Goal: Use online tool/utility: Utilize a website feature to perform a specific function

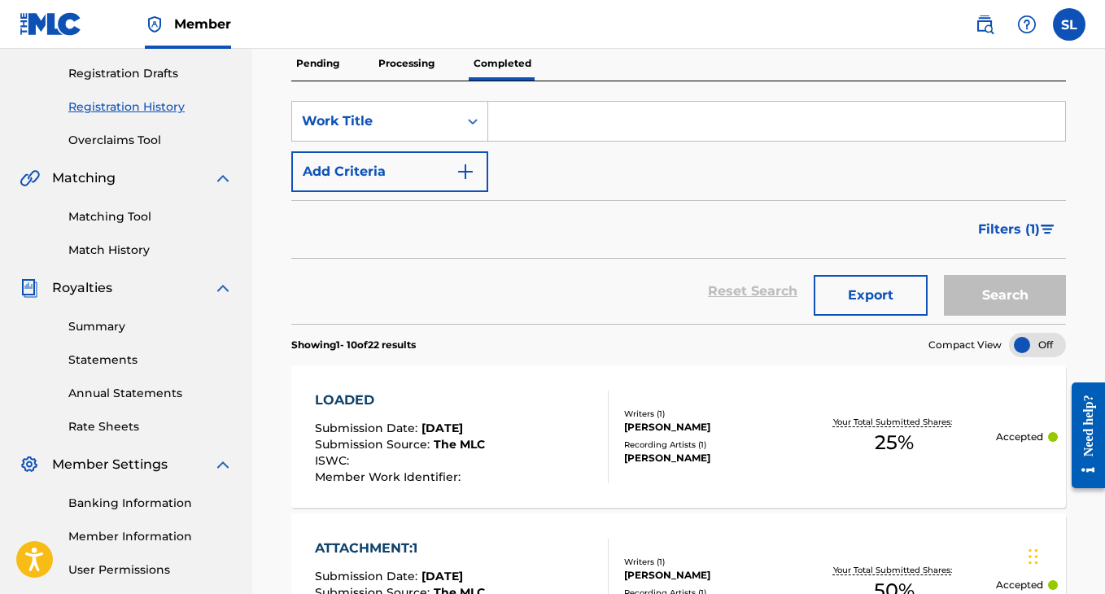
click at [408, 50] on p "Processing" at bounding box center [407, 63] width 66 height 34
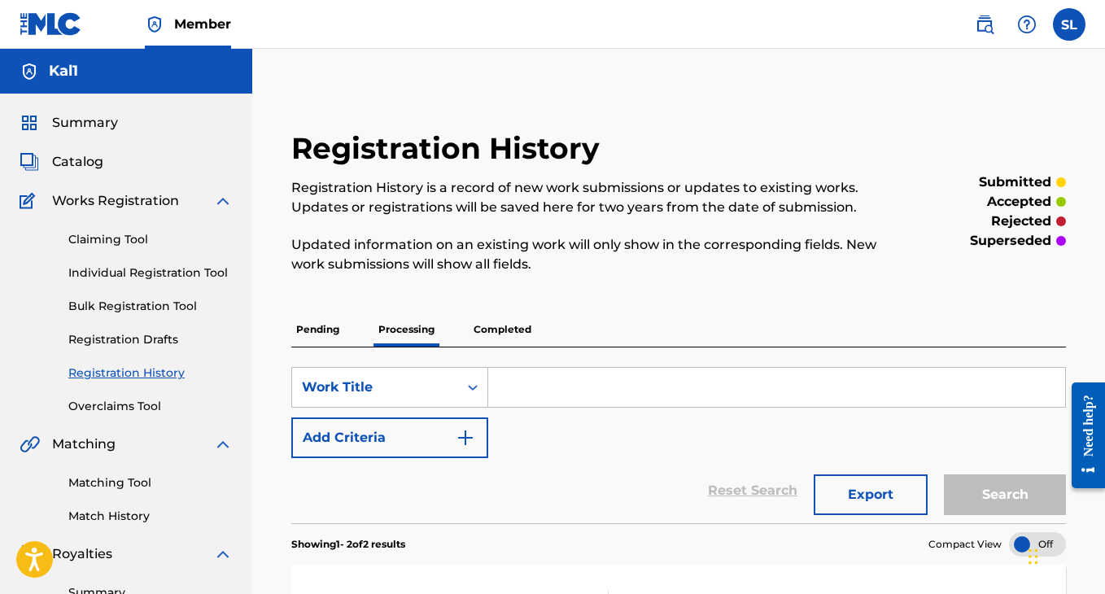
click at [506, 332] on p "Completed" at bounding box center [503, 330] width 68 height 34
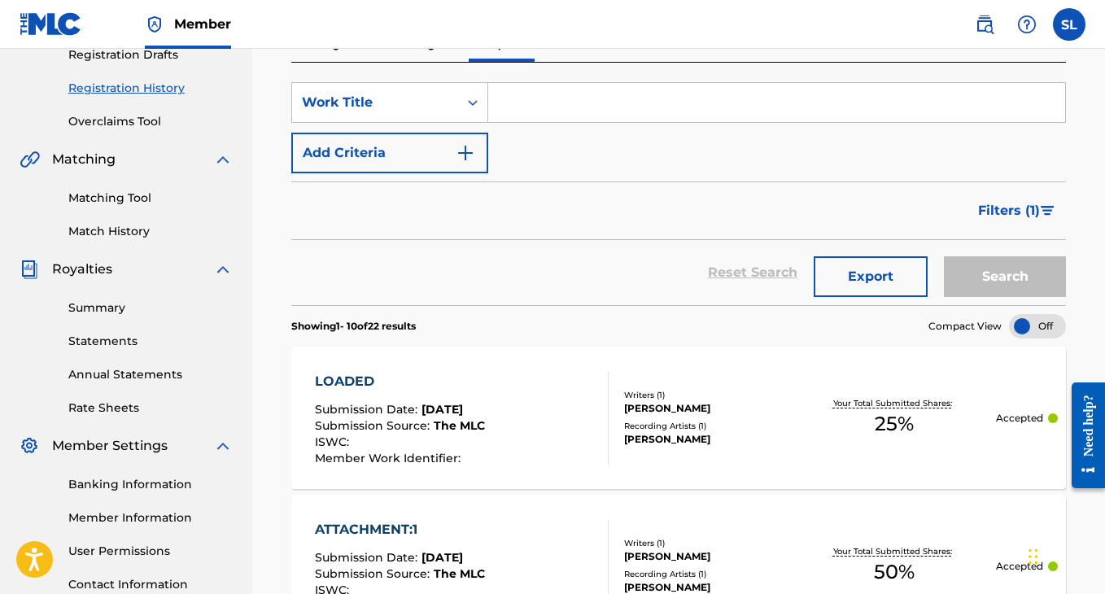
scroll to position [287, 0]
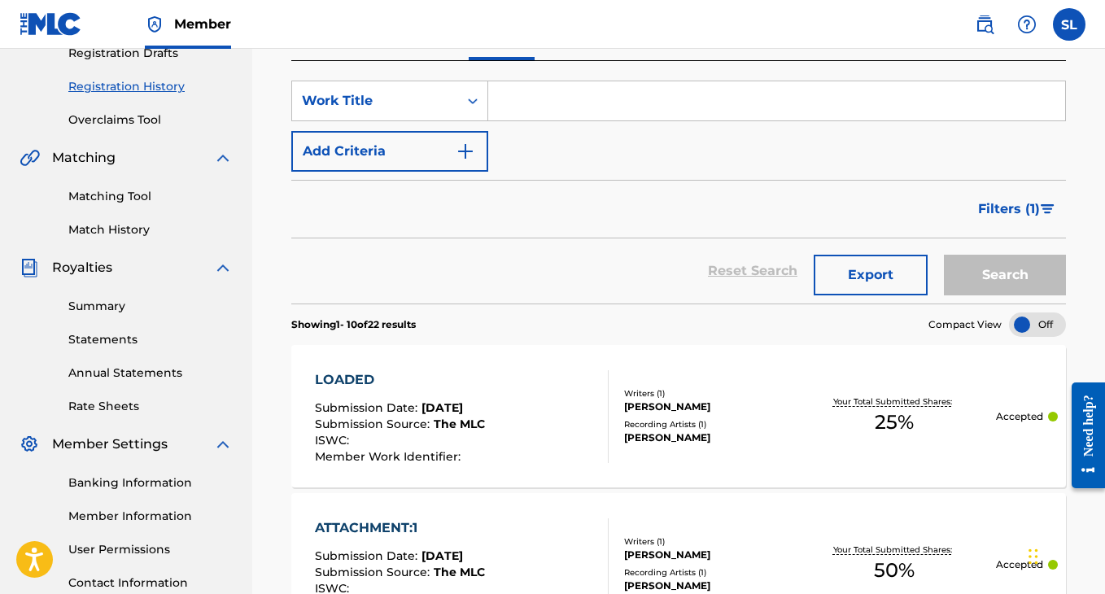
click at [146, 194] on link "Matching Tool" at bounding box center [150, 196] width 164 height 17
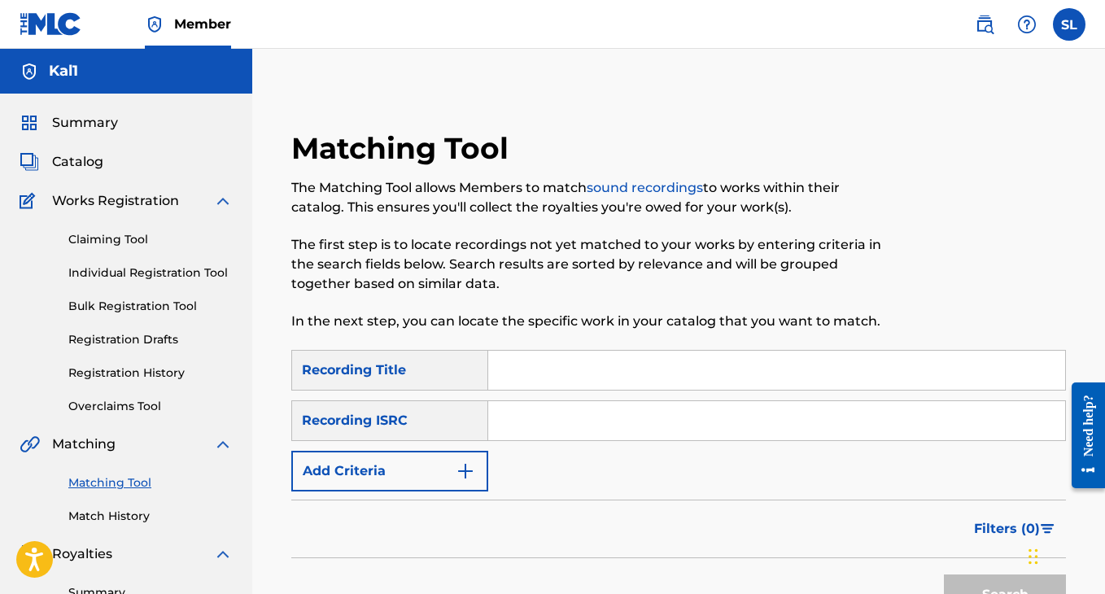
click at [541, 381] on input "Search Form" at bounding box center [776, 370] width 577 height 39
click at [541, 380] on input "Search Form" at bounding box center [776, 370] width 577 height 39
click at [447, 474] on button "Add Criteria" at bounding box center [389, 471] width 197 height 41
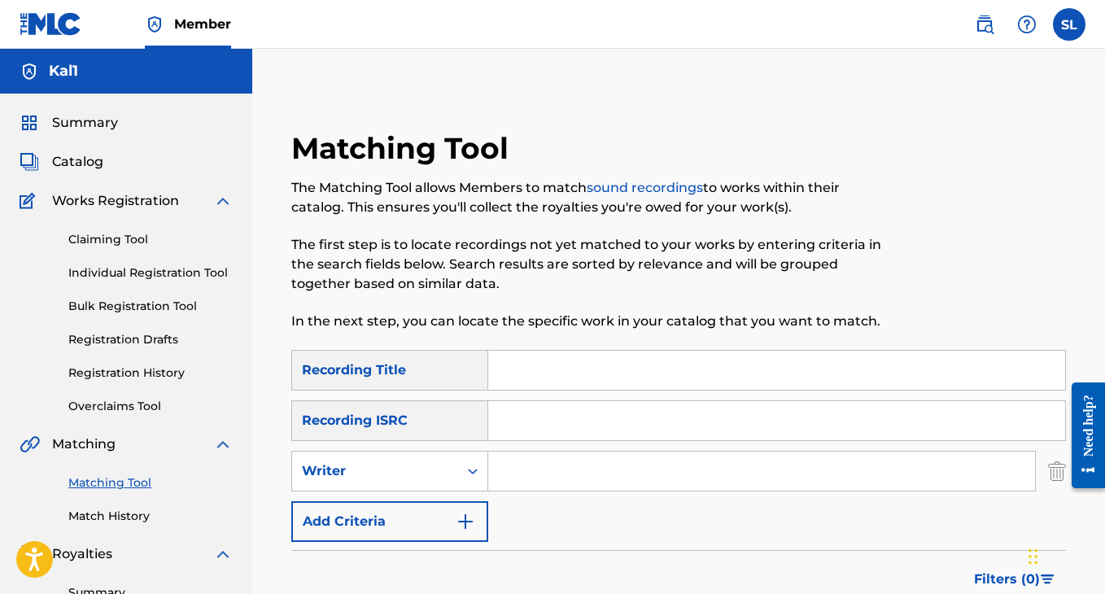
click at [422, 521] on button "Add Criteria" at bounding box center [389, 521] width 197 height 41
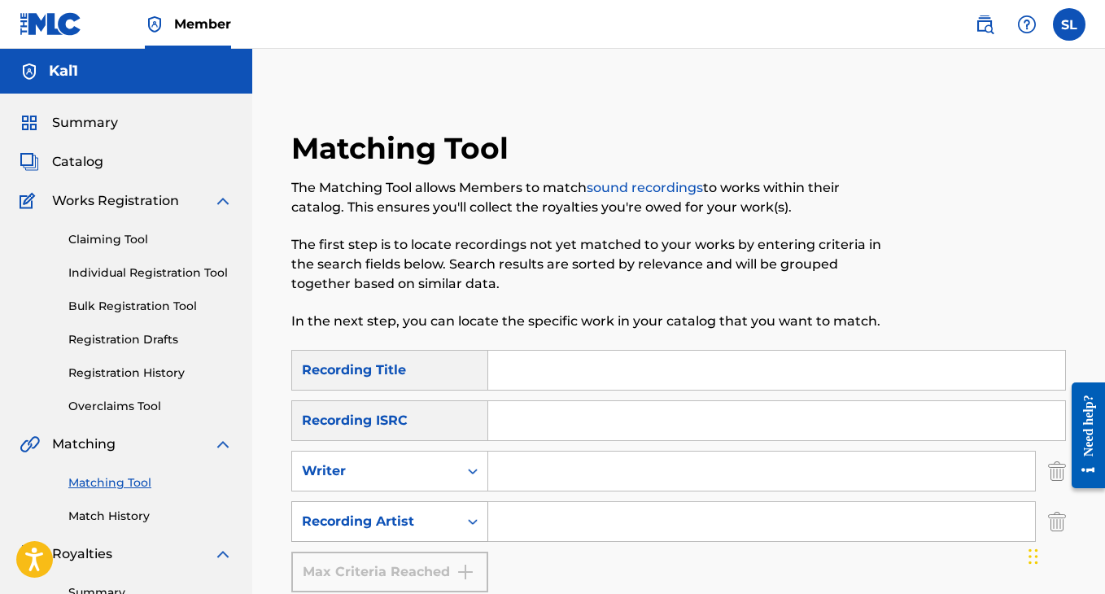
click at [448, 517] on div "Recording Artist" at bounding box center [375, 522] width 147 height 20
click at [536, 503] on input "Search Form" at bounding box center [761, 521] width 547 height 39
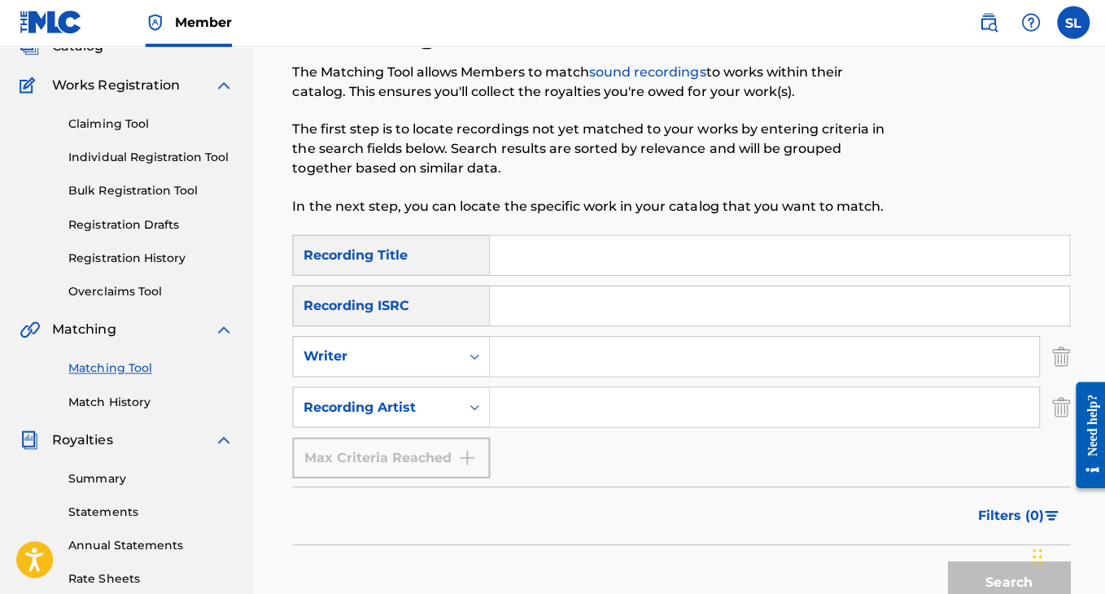
scroll to position [114, 0]
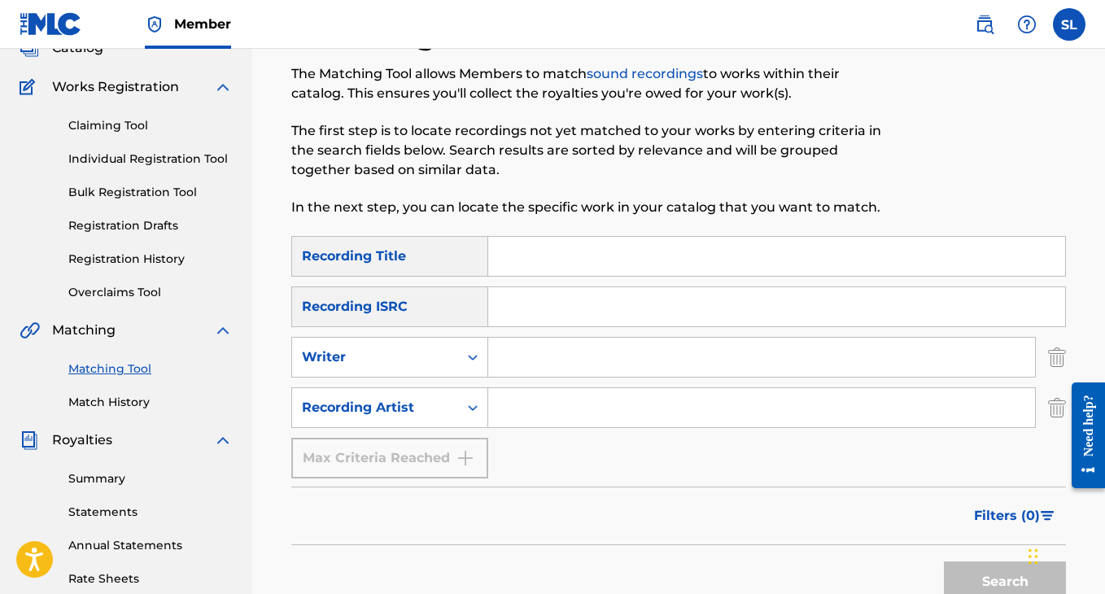
click at [541, 245] on input "Search Form" at bounding box center [776, 256] width 577 height 39
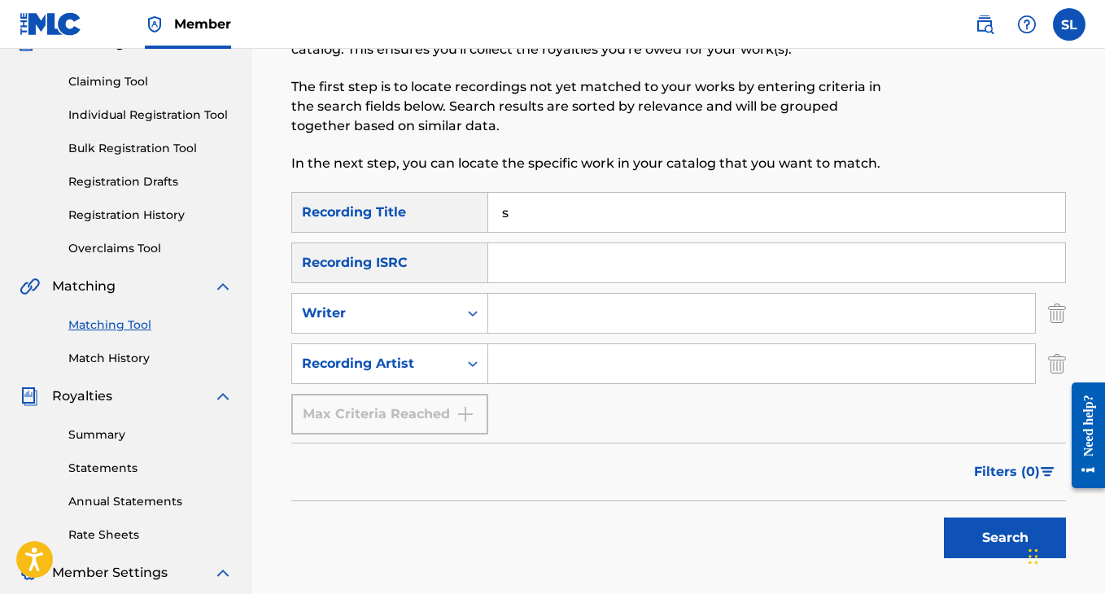
scroll to position [160, 0]
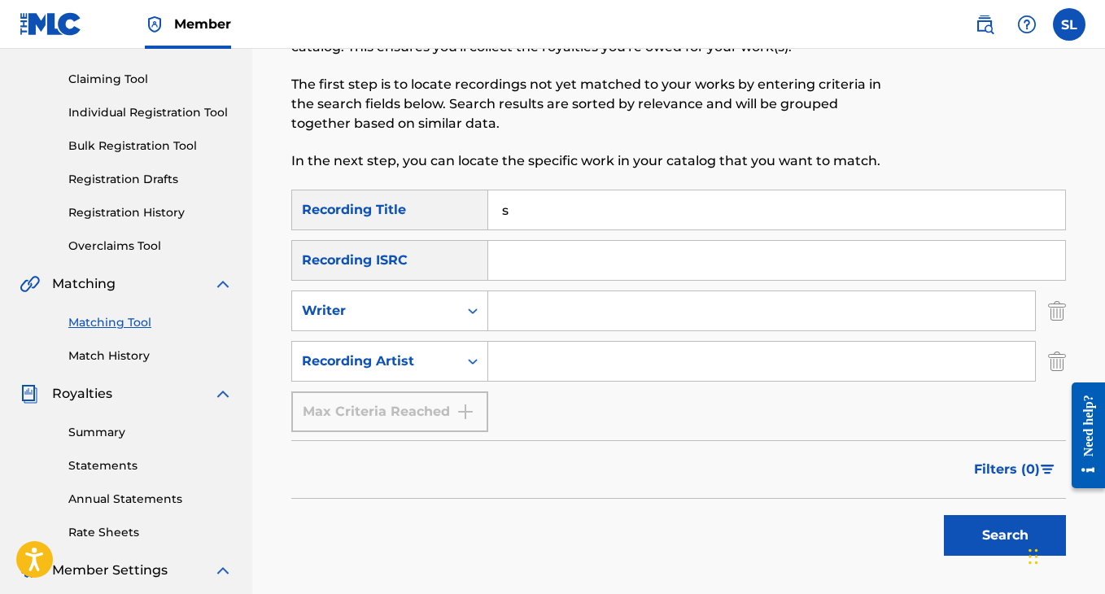
click at [551, 217] on input "s" at bounding box center [776, 209] width 577 height 39
type input "smooth operator"
click at [502, 369] on input "Search Form" at bounding box center [761, 361] width 547 height 39
type input "[PERSON_NAME]"
click at [944, 515] on button "Search" at bounding box center [1005, 535] width 122 height 41
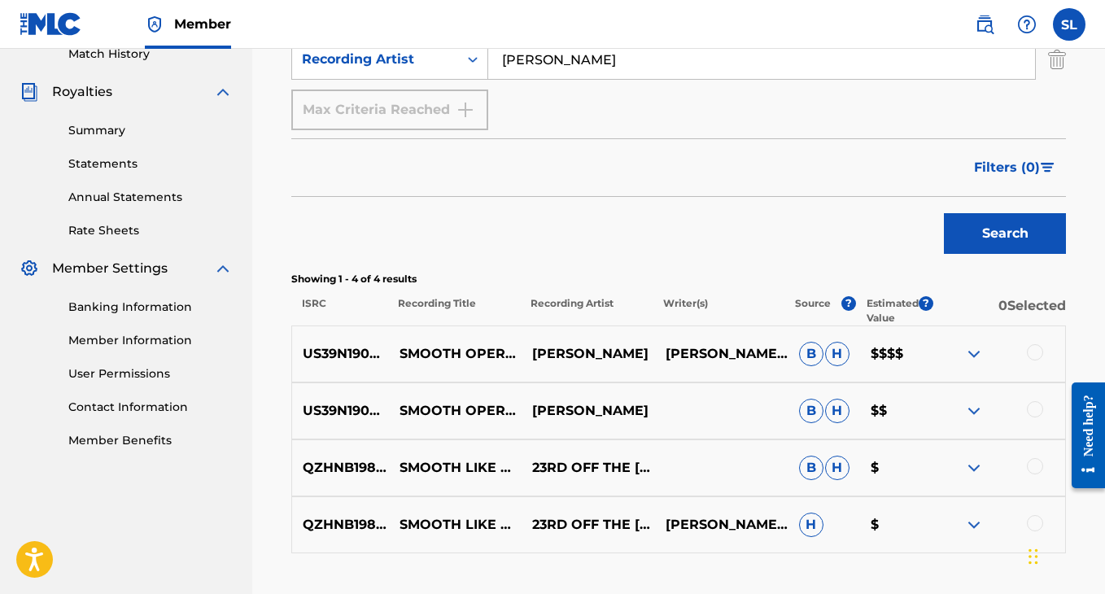
scroll to position [484, 0]
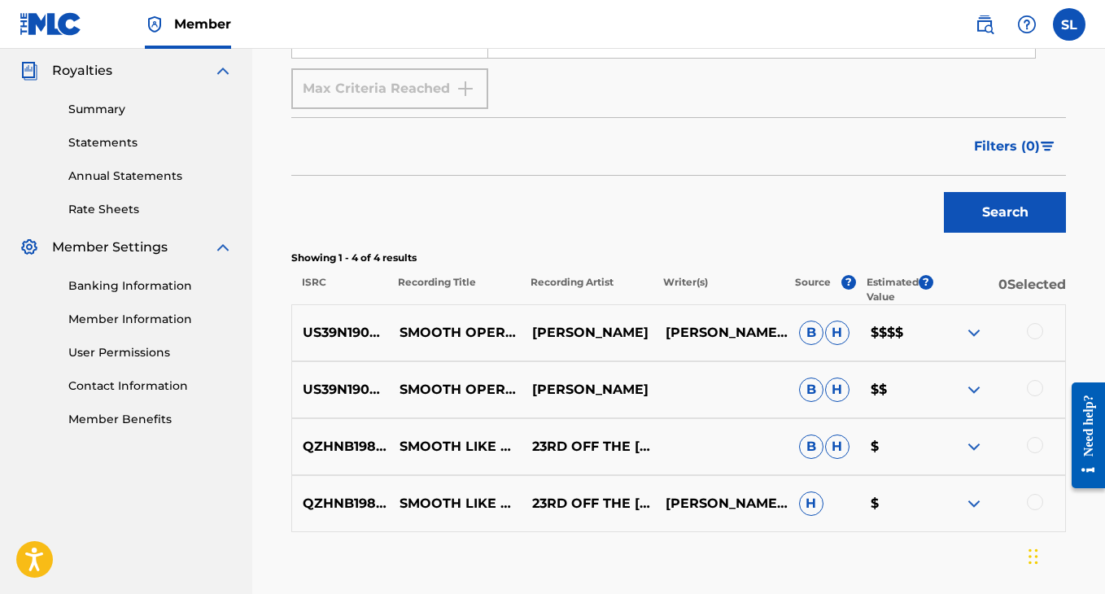
click at [1036, 336] on div at bounding box center [1035, 331] width 16 height 16
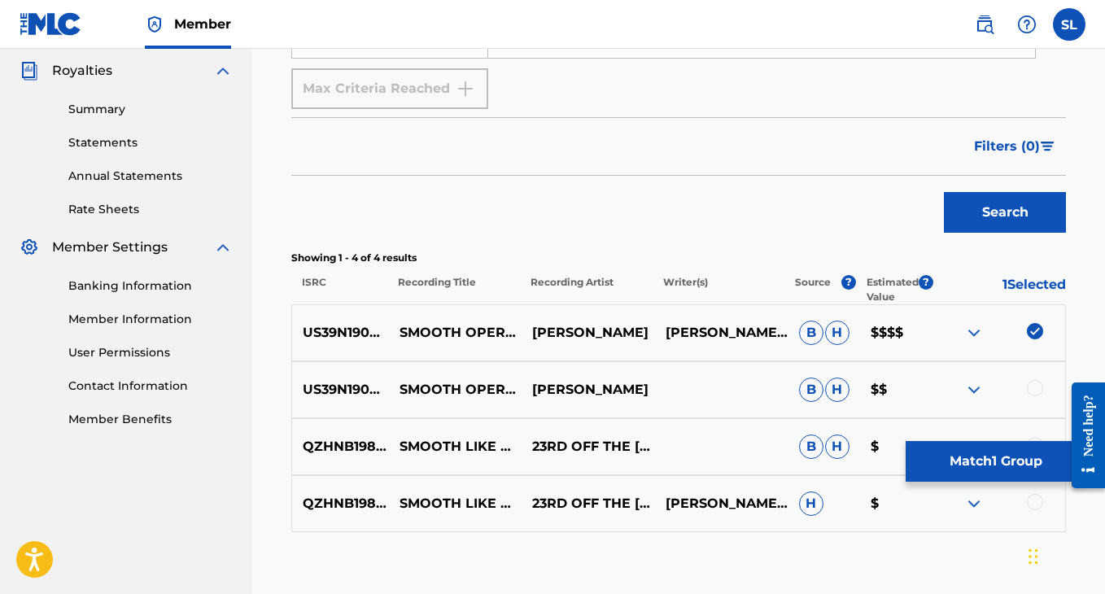
click at [1036, 335] on img at bounding box center [1035, 331] width 16 height 16
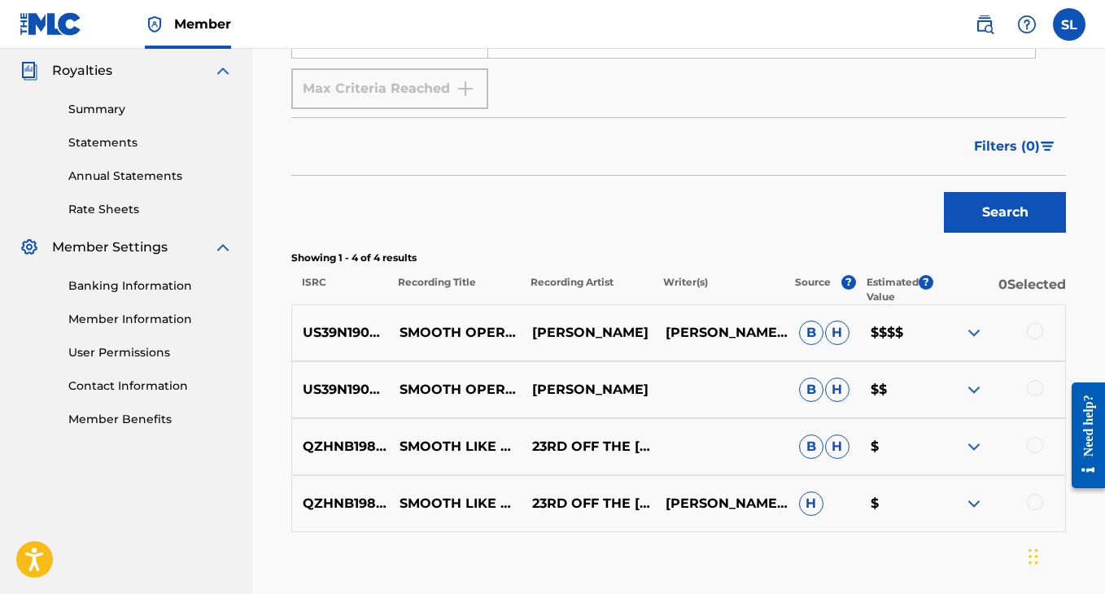
click at [1042, 329] on div at bounding box center [1035, 331] width 16 height 16
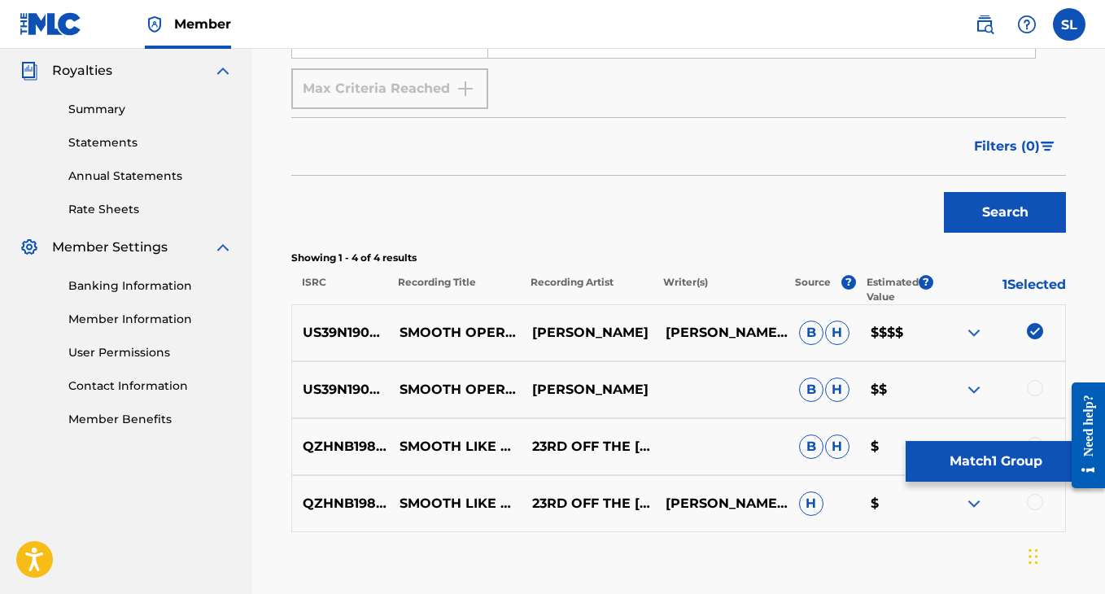
click at [1038, 389] on div at bounding box center [1035, 388] width 16 height 16
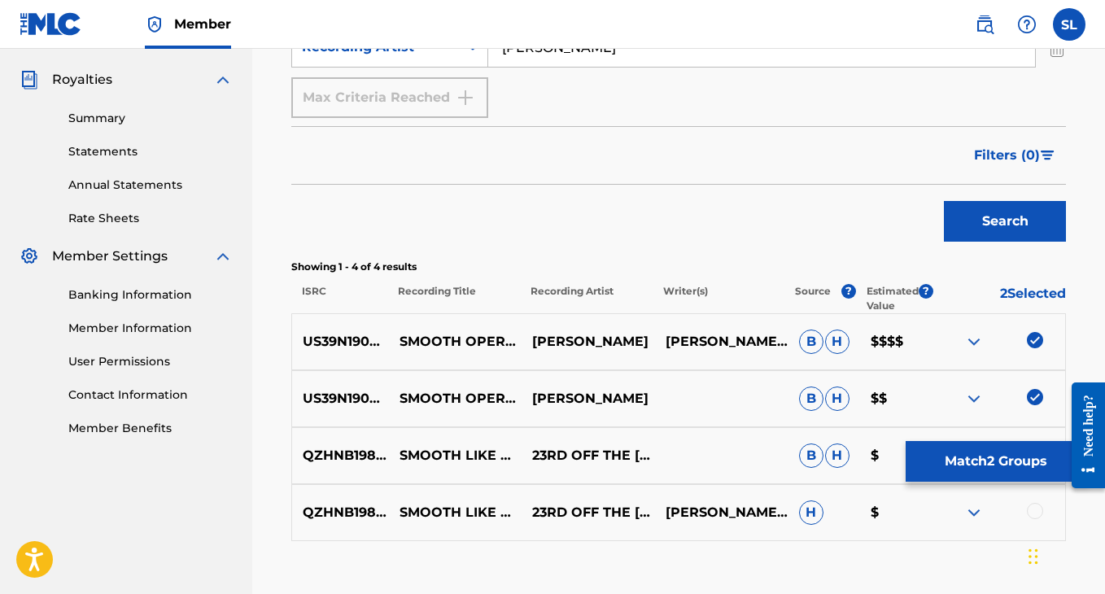
scroll to position [477, 0]
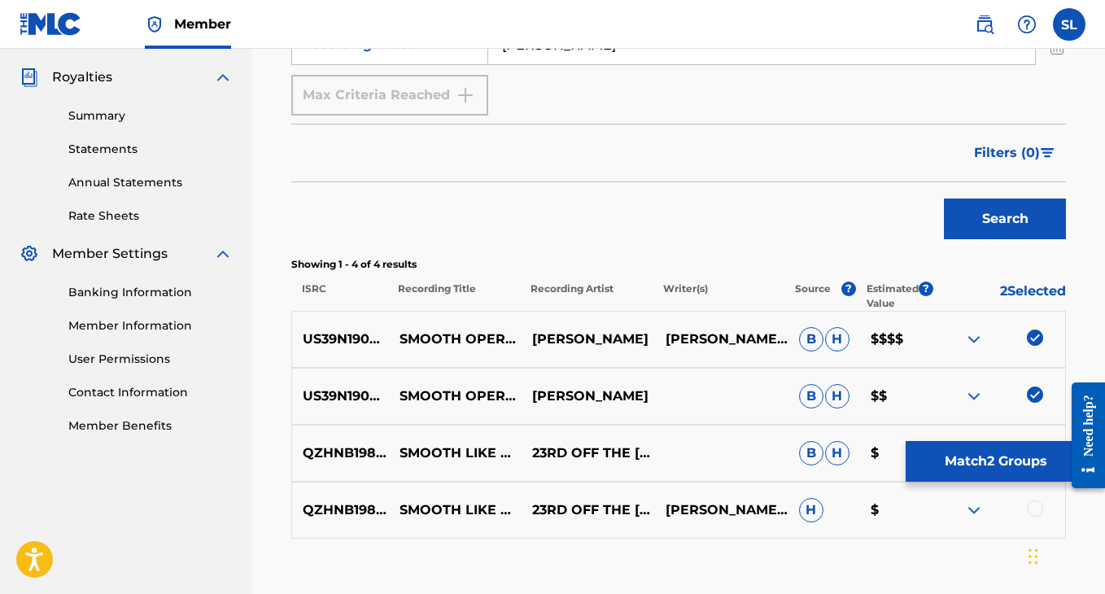
click at [983, 470] on button "Match 2 Groups" at bounding box center [996, 461] width 180 height 41
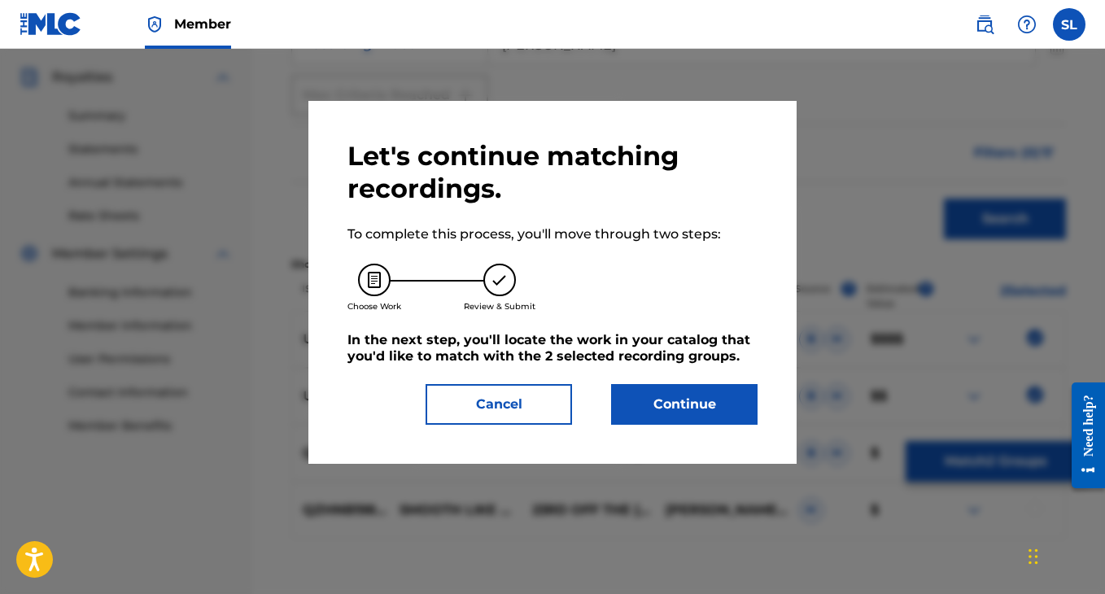
click at [664, 413] on button "Continue" at bounding box center [684, 404] width 147 height 41
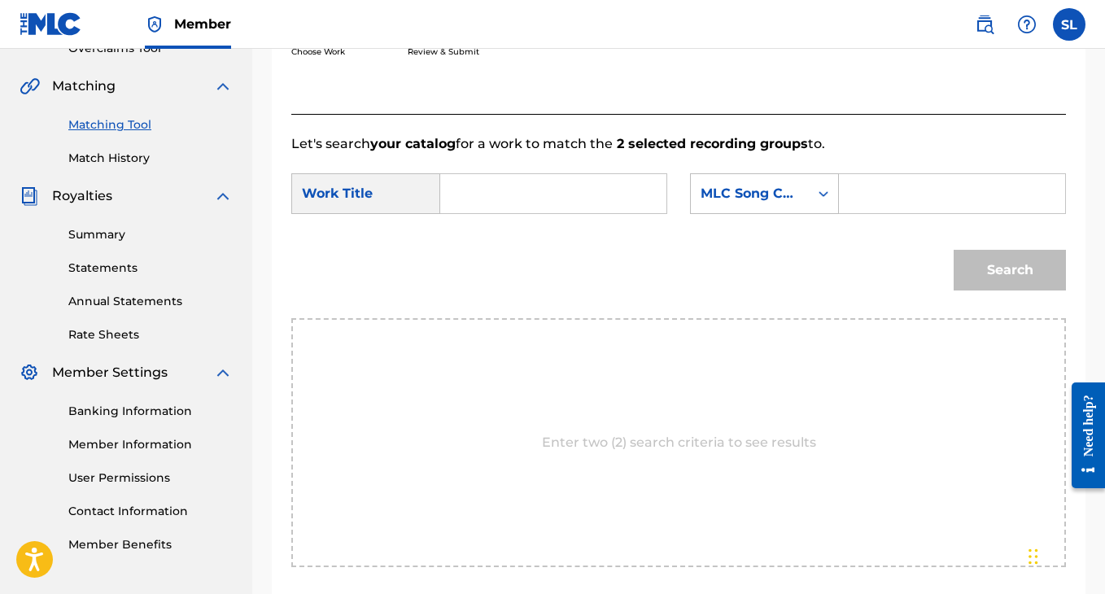
scroll to position [345, 0]
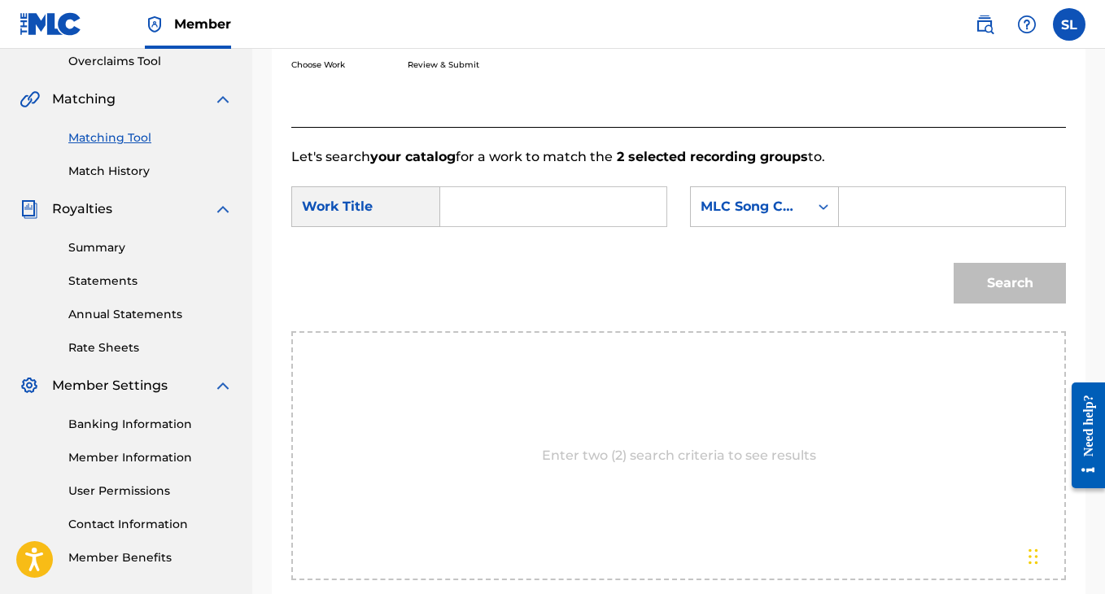
click at [537, 226] on input "Search Form" at bounding box center [553, 206] width 199 height 39
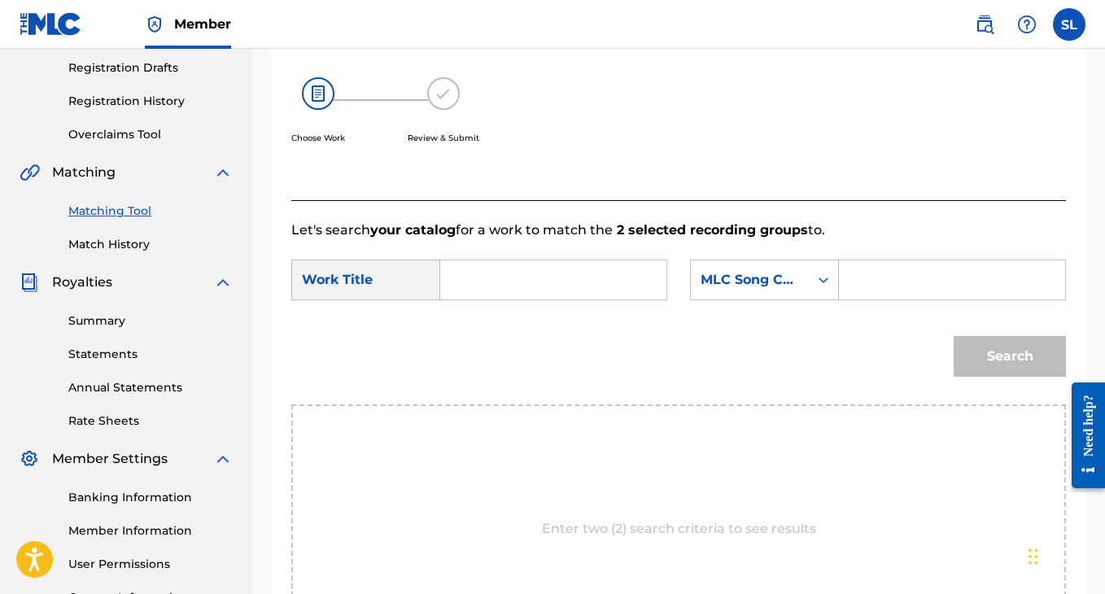
scroll to position [268, 0]
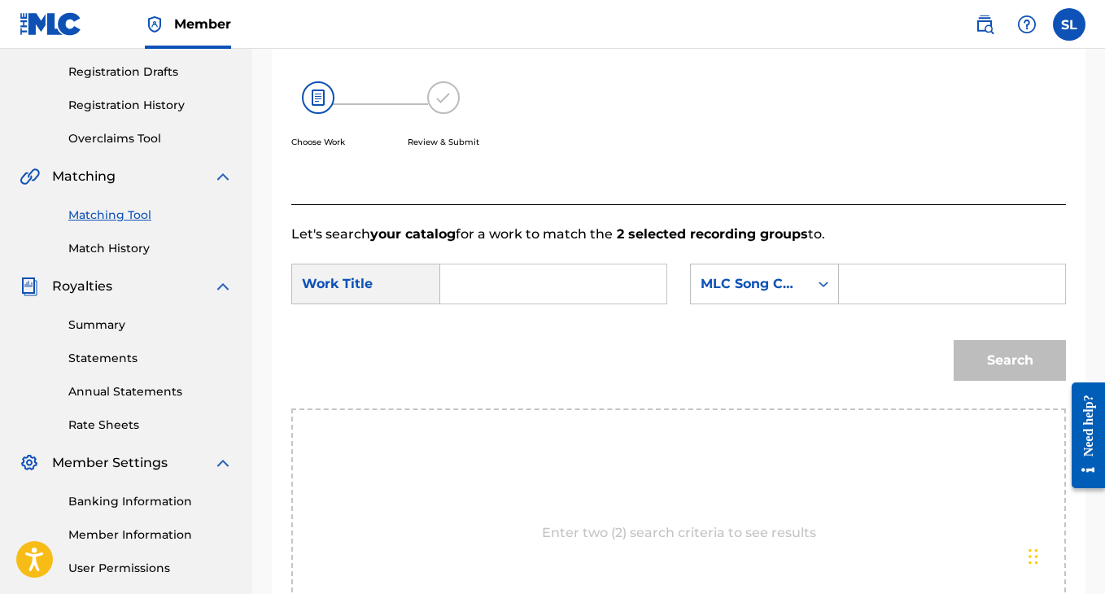
click at [503, 298] on input "Search Form" at bounding box center [553, 284] width 199 height 39
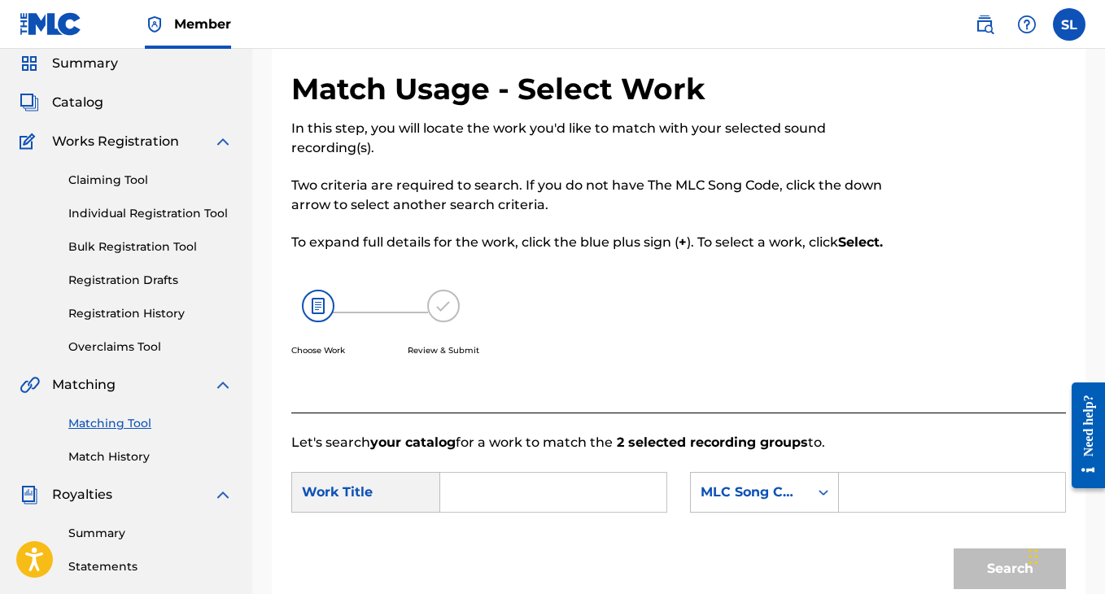
scroll to position [0, 0]
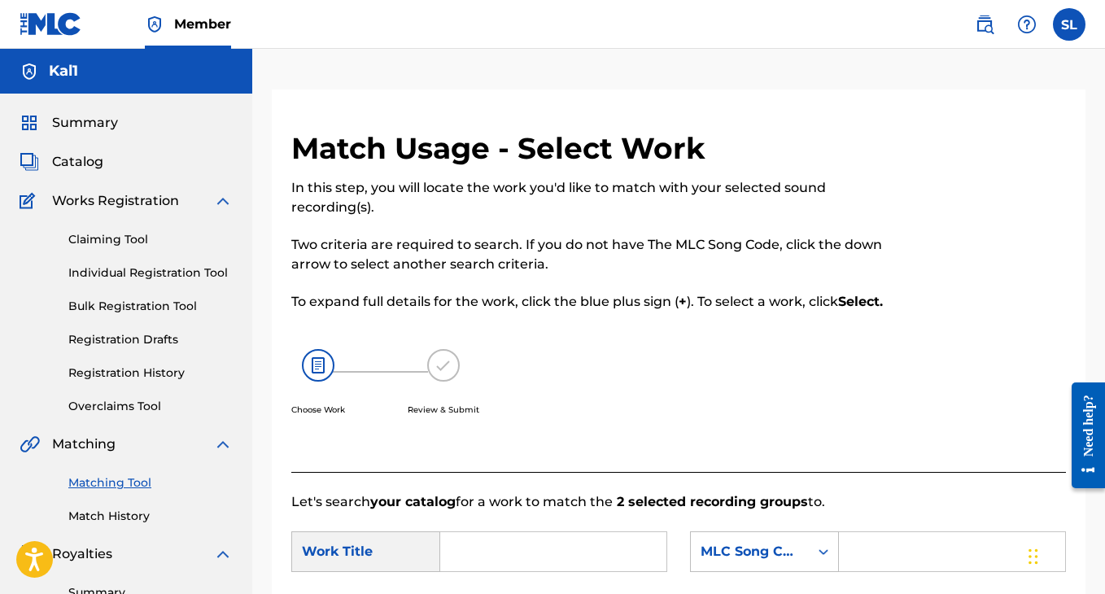
click at [67, 162] on span "Catalog" at bounding box center [77, 162] width 51 height 20
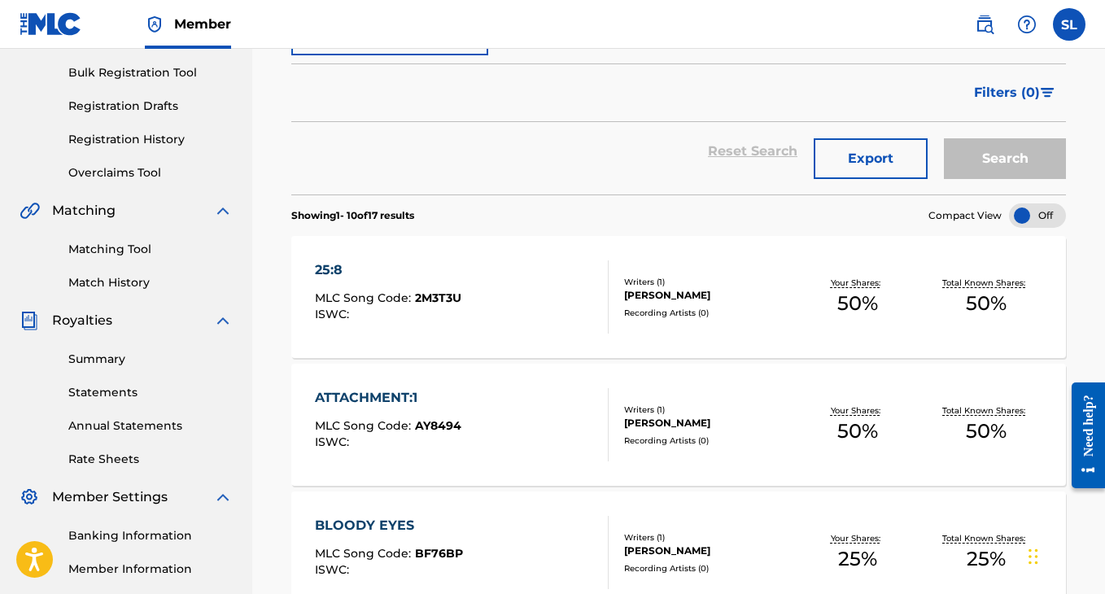
scroll to position [226, 0]
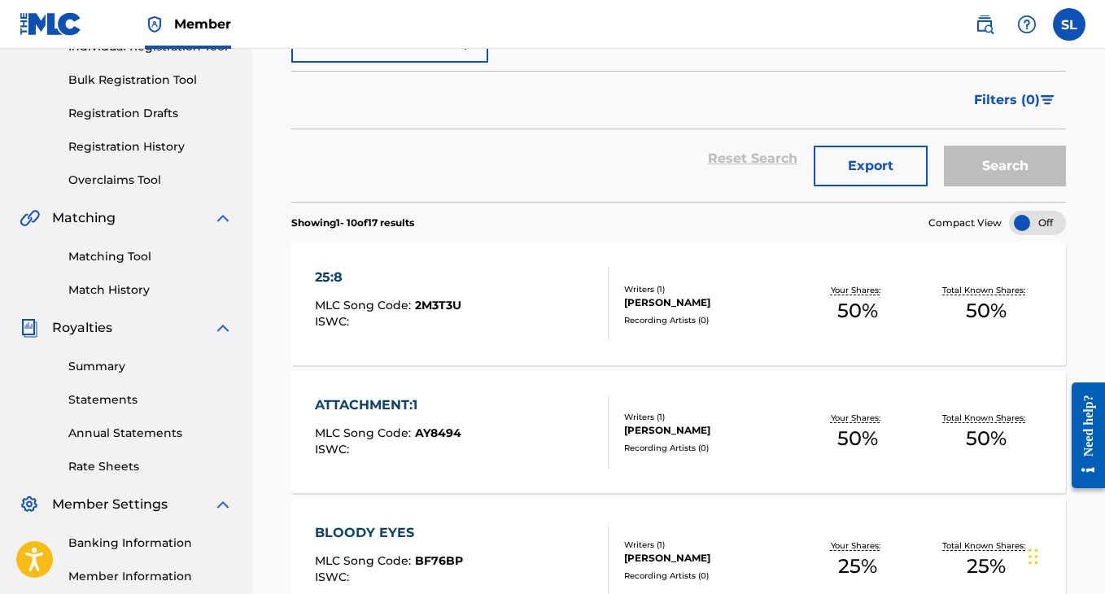
click at [120, 295] on link "Match History" at bounding box center [150, 290] width 164 height 17
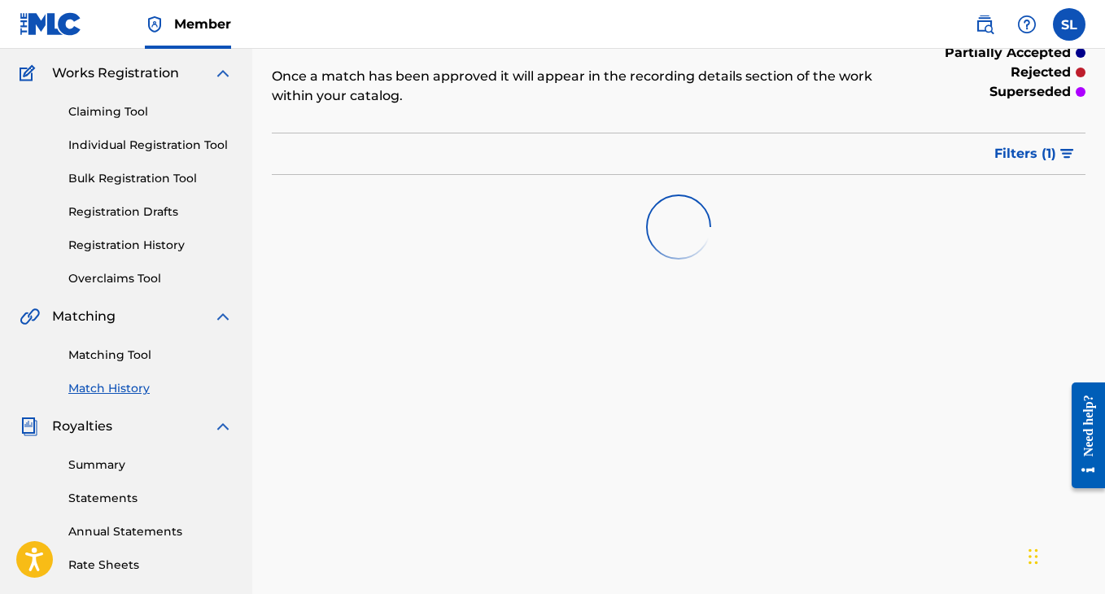
scroll to position [131, 0]
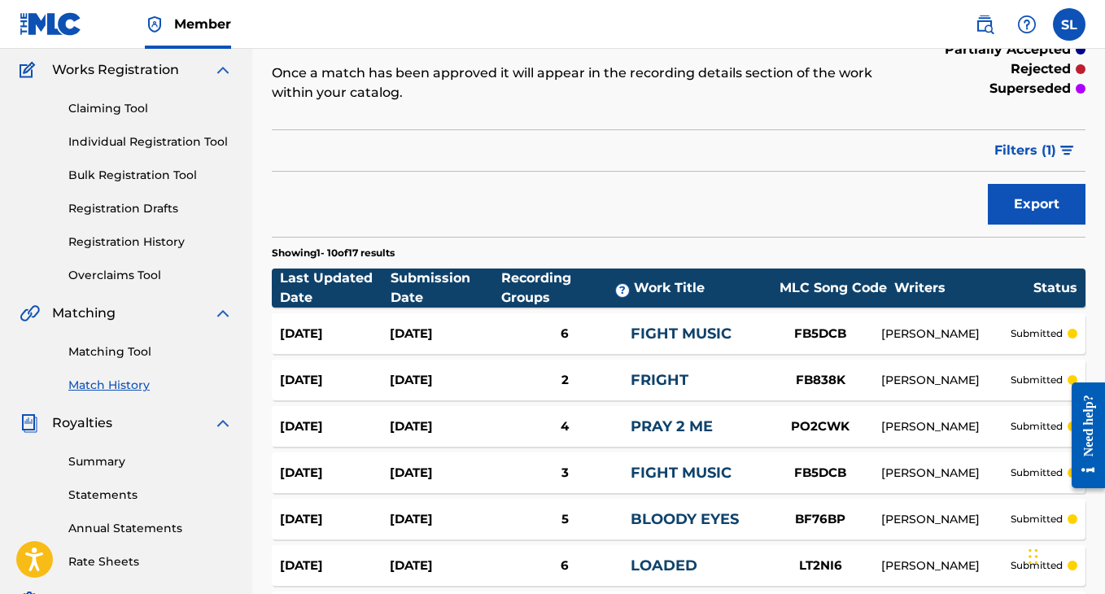
click at [126, 347] on link "Matching Tool" at bounding box center [150, 352] width 164 height 17
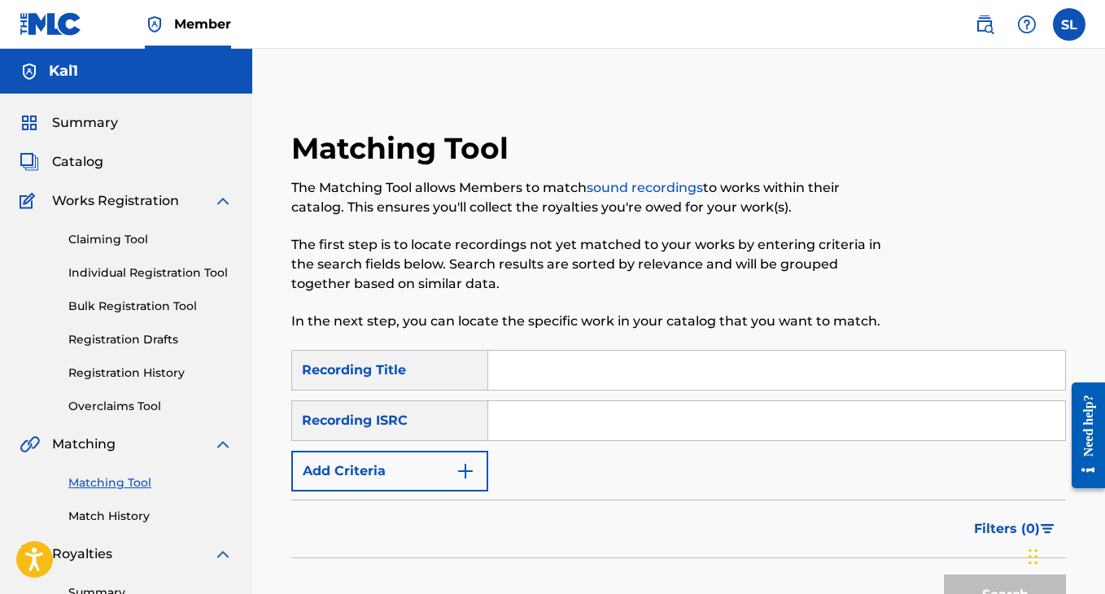
click at [428, 456] on button "Add Criteria" at bounding box center [389, 471] width 197 height 41
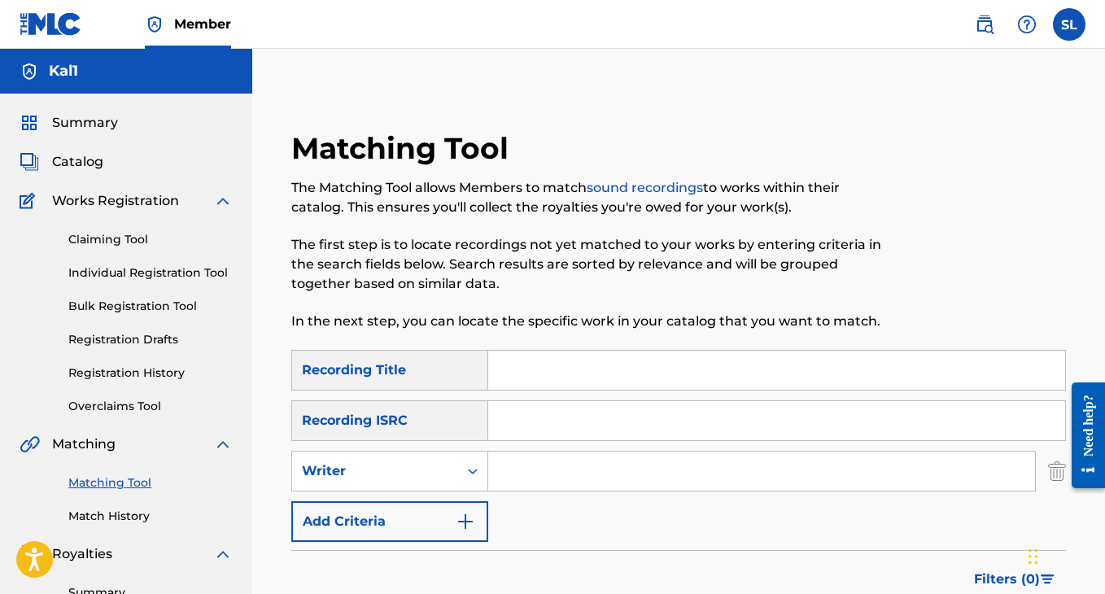
click at [405, 509] on button "Add Criteria" at bounding box center [389, 521] width 197 height 41
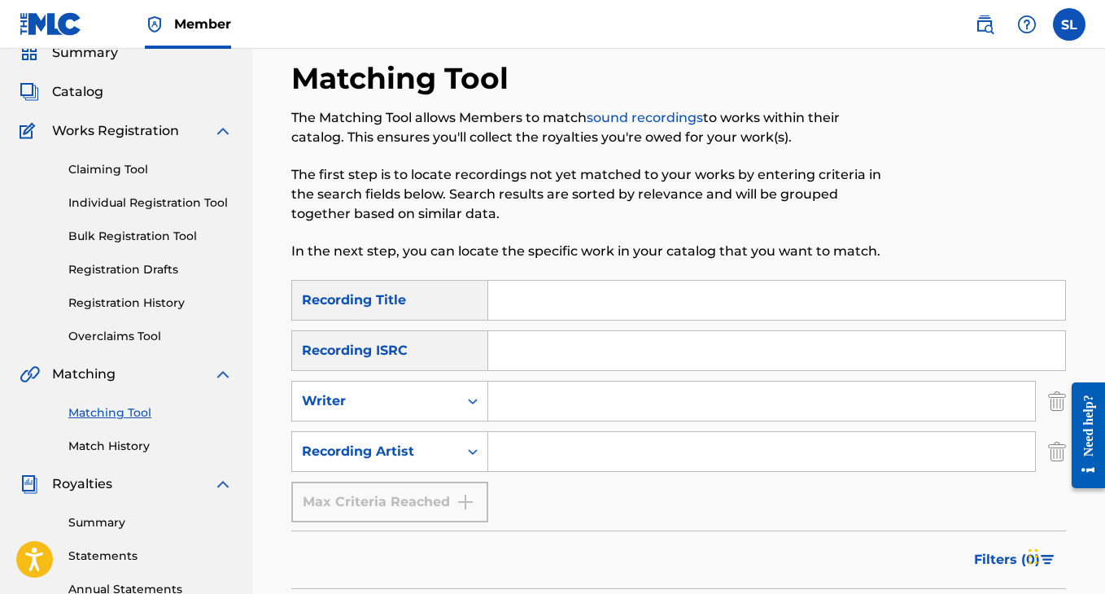
scroll to position [77, 0]
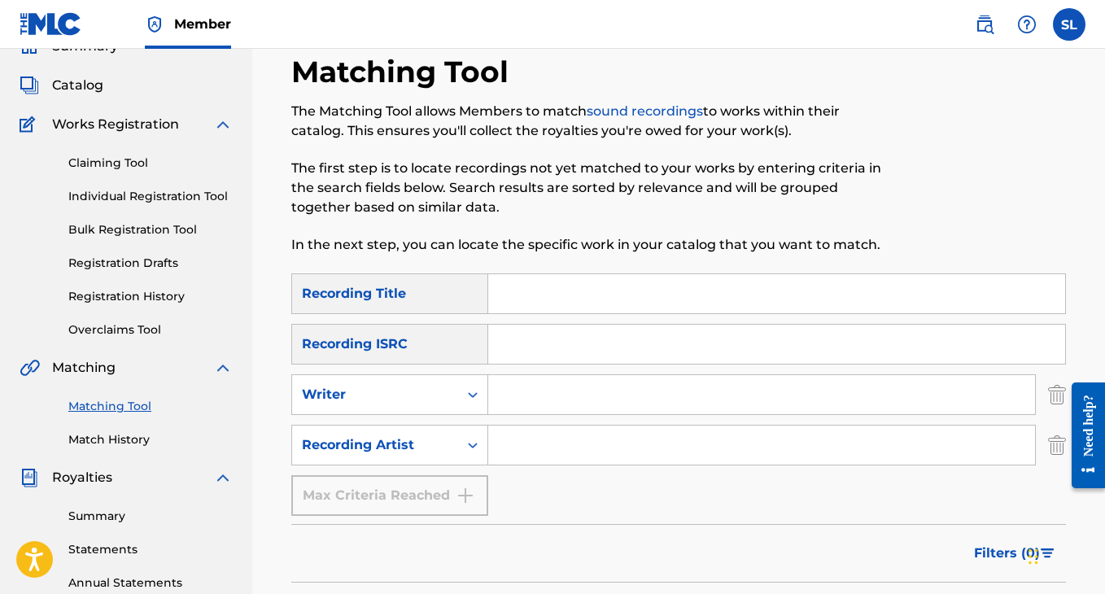
click at [506, 451] on input "Search Form" at bounding box center [761, 445] width 547 height 39
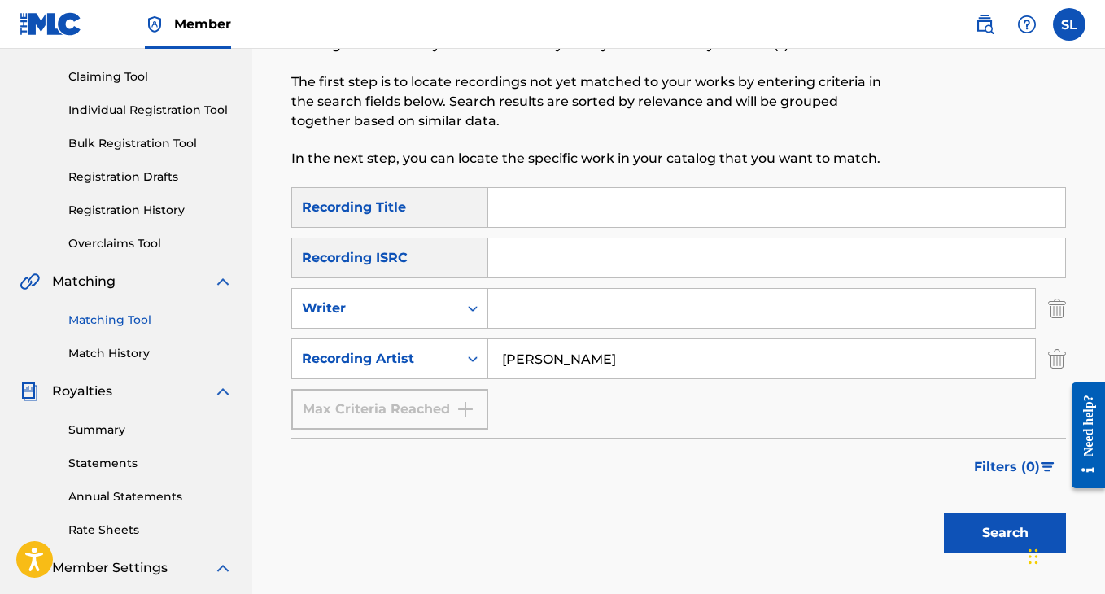
scroll to position [197, 0]
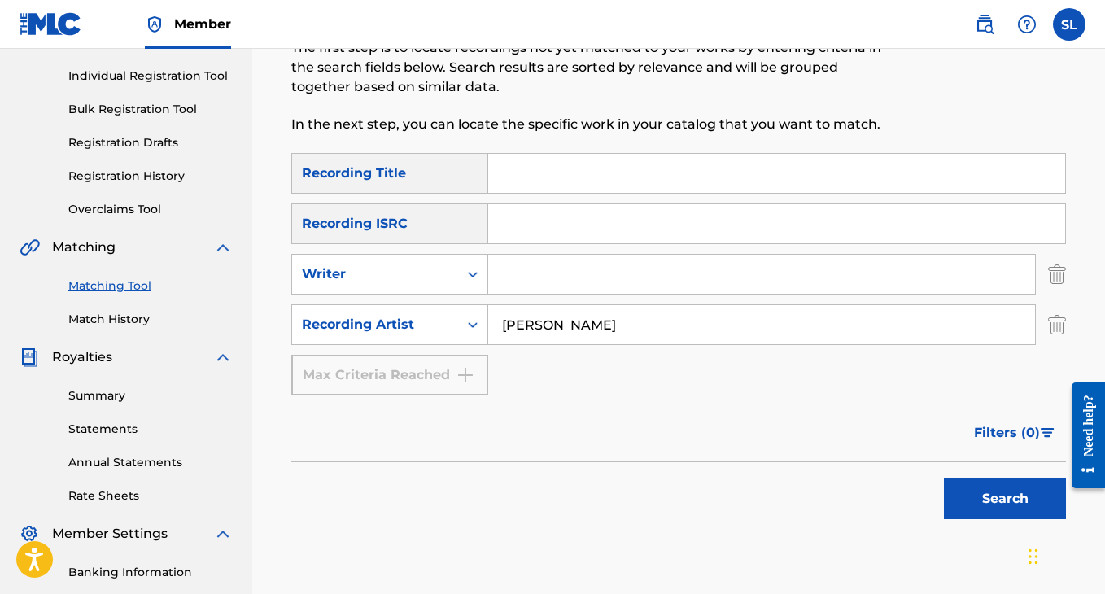
type input "[PERSON_NAME]"
click at [1004, 498] on button "Search" at bounding box center [1005, 499] width 122 height 41
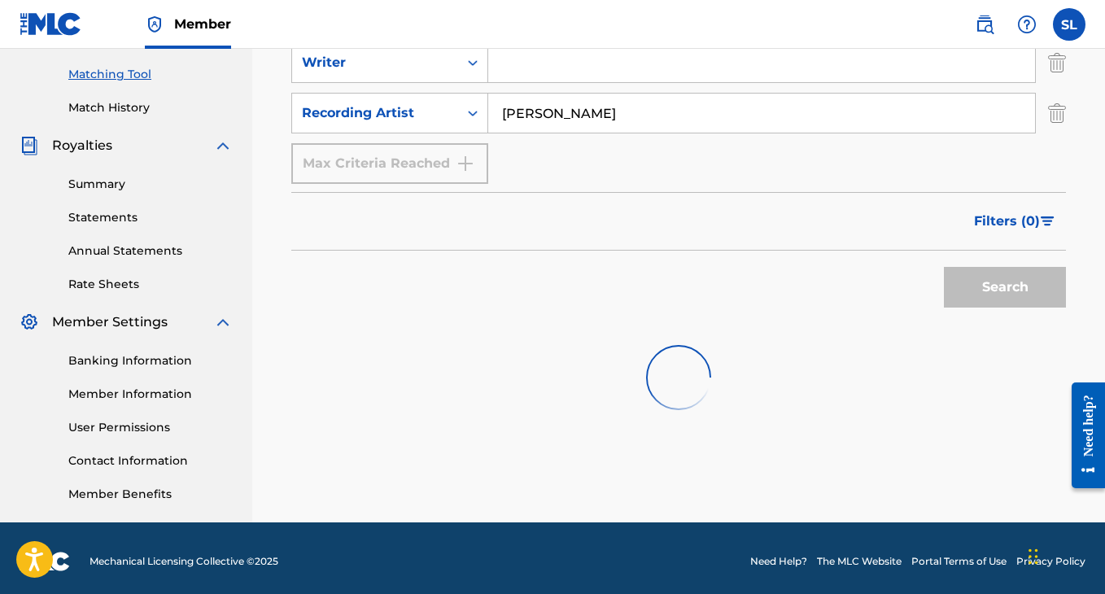
scroll to position [415, 0]
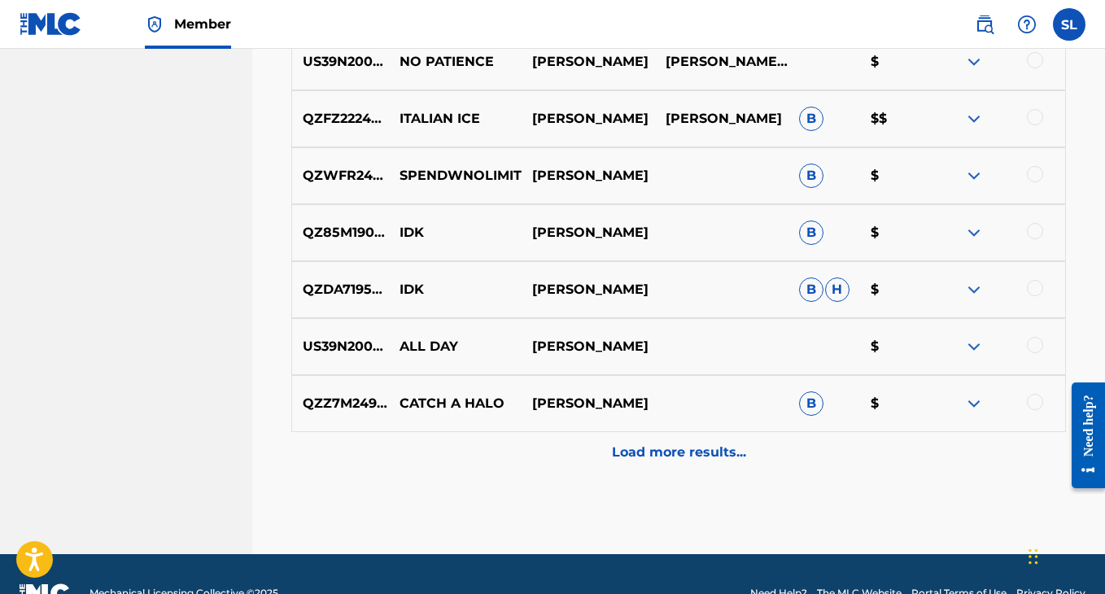
click at [672, 452] on p "Load more results..." at bounding box center [679, 453] width 134 height 20
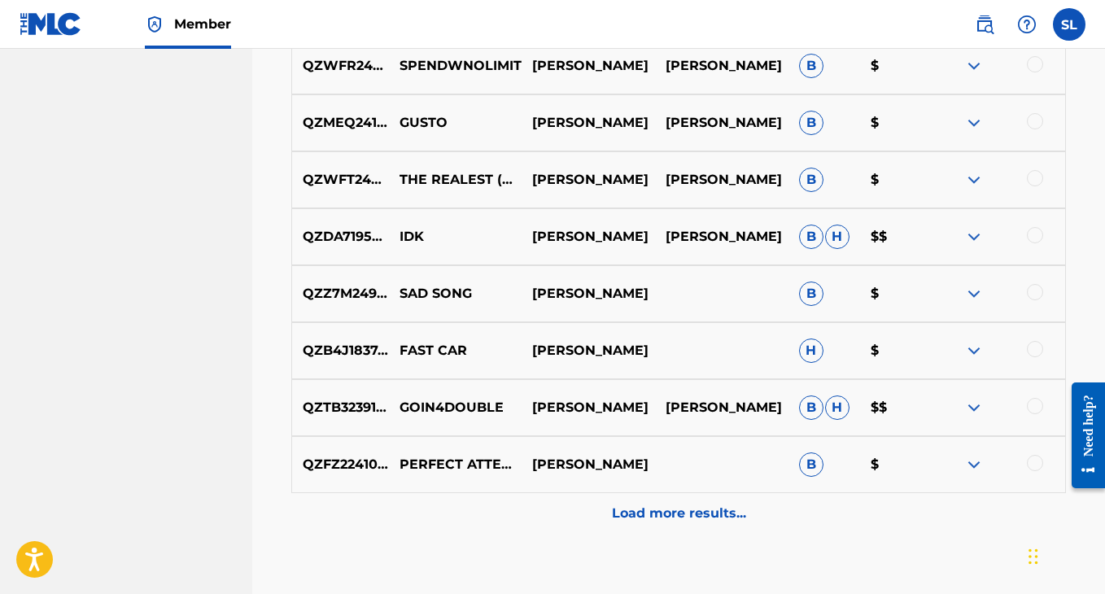
scroll to position [1453, 0]
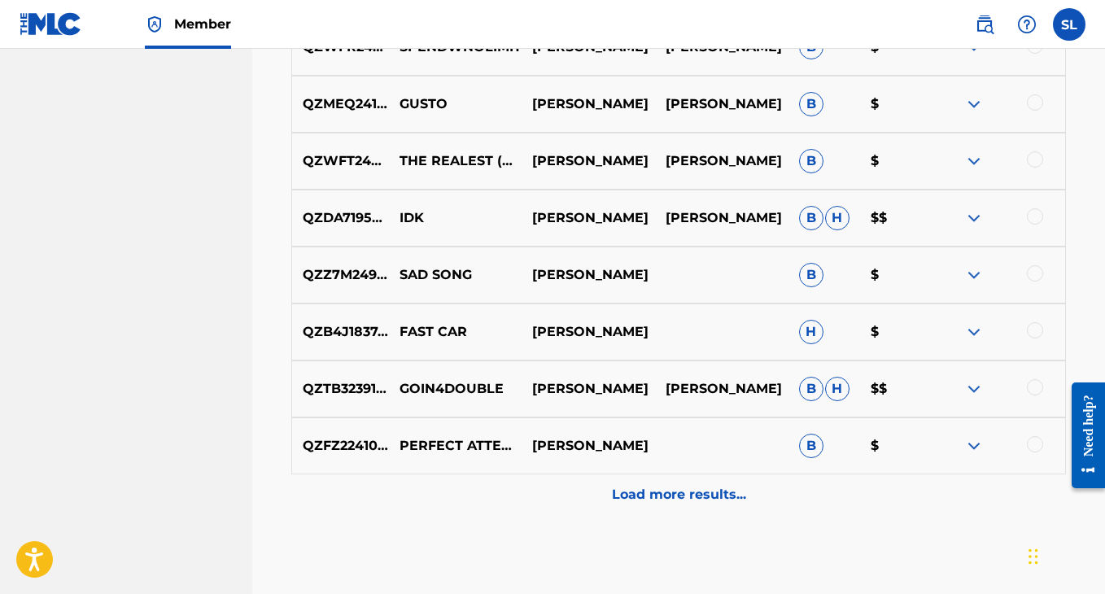
click at [668, 495] on p "Load more results..." at bounding box center [679, 495] width 134 height 20
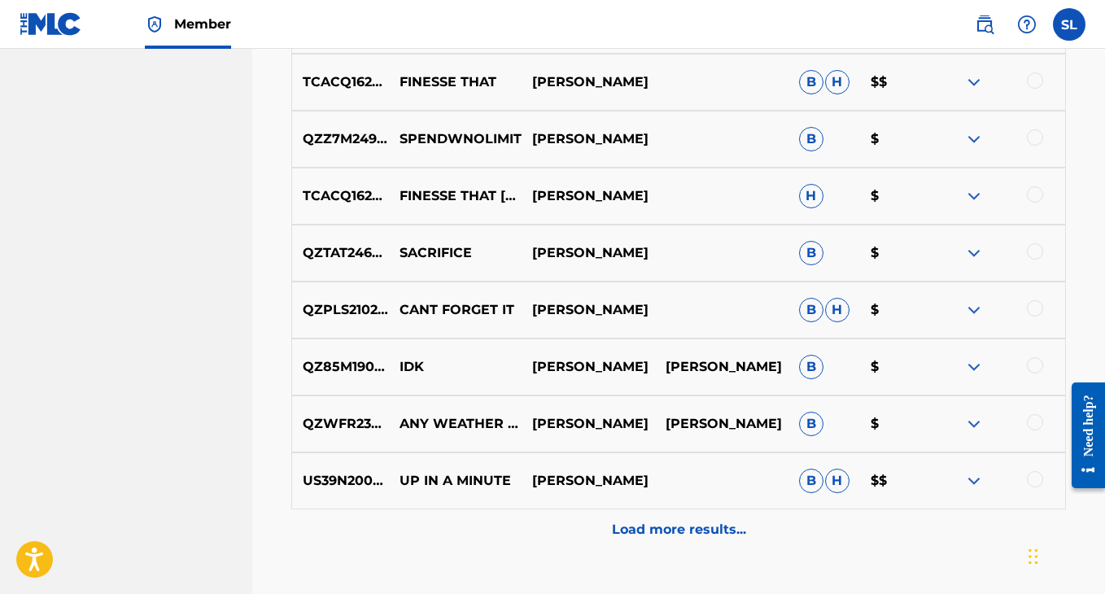
scroll to position [1991, 0]
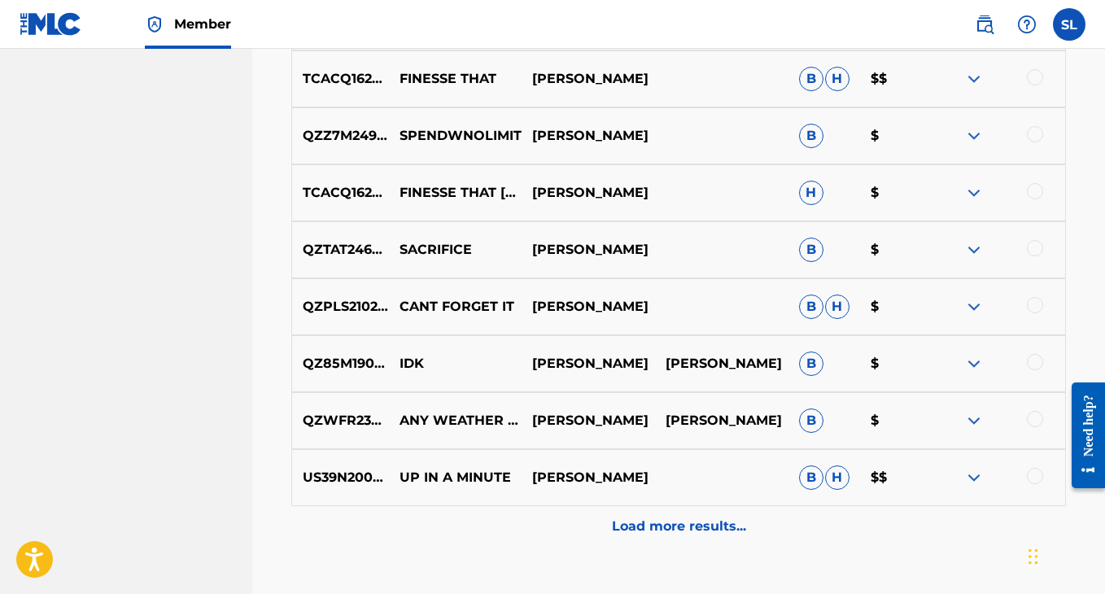
click at [665, 531] on p "Load more results..." at bounding box center [679, 527] width 134 height 20
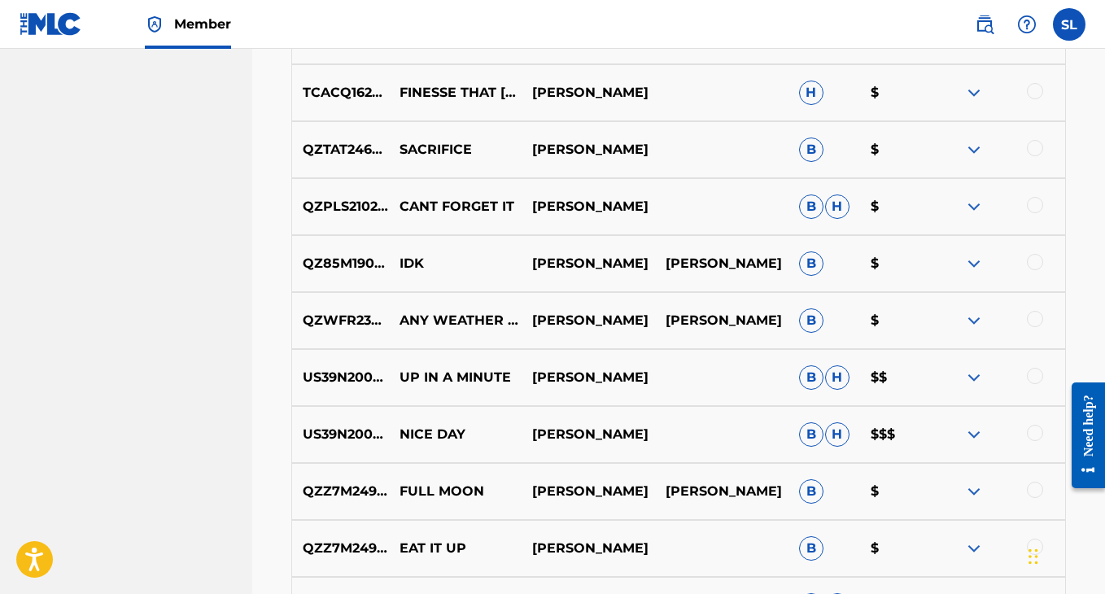
scroll to position [2096, 0]
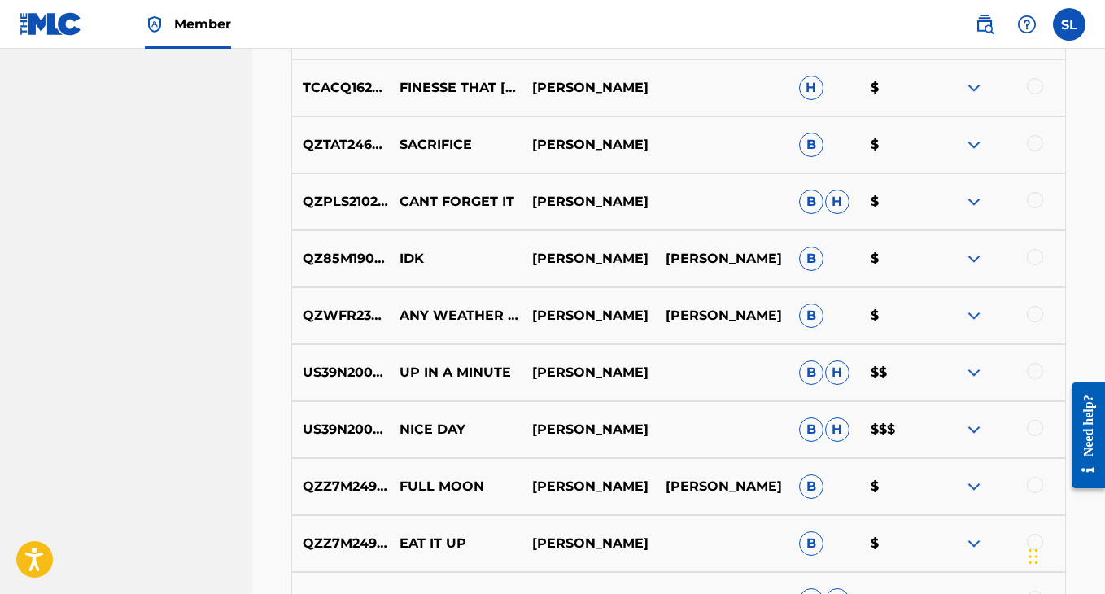
click at [877, 203] on p "$" at bounding box center [896, 202] width 72 height 20
click at [876, 224] on div "QZPLS2102078 CANT FORGET IT [PERSON_NAME] [PERSON_NAME] $" at bounding box center [678, 201] width 775 height 57
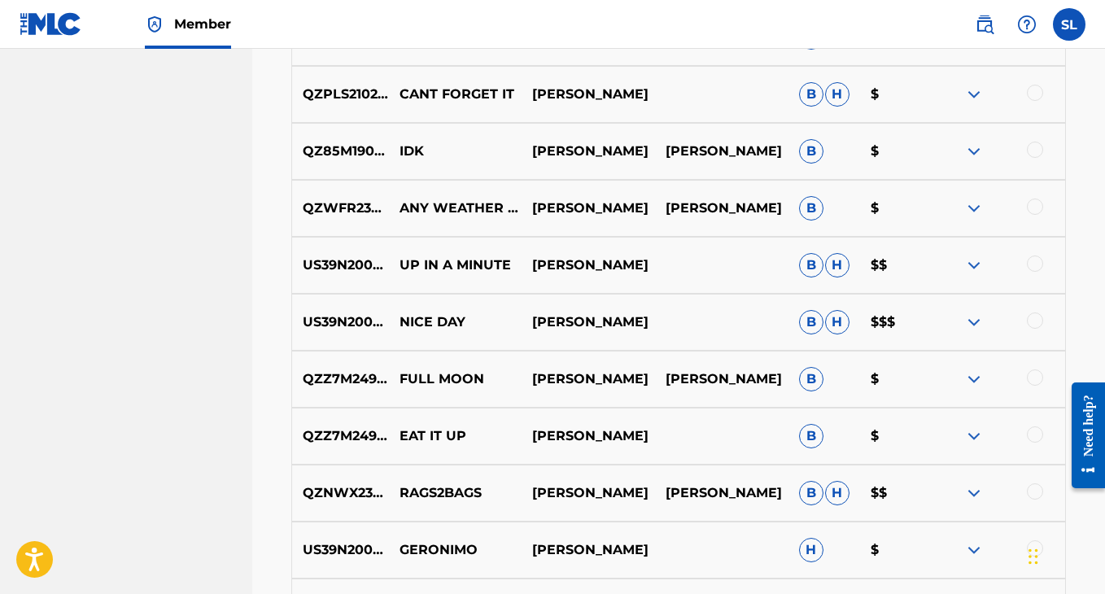
scroll to position [2250, 0]
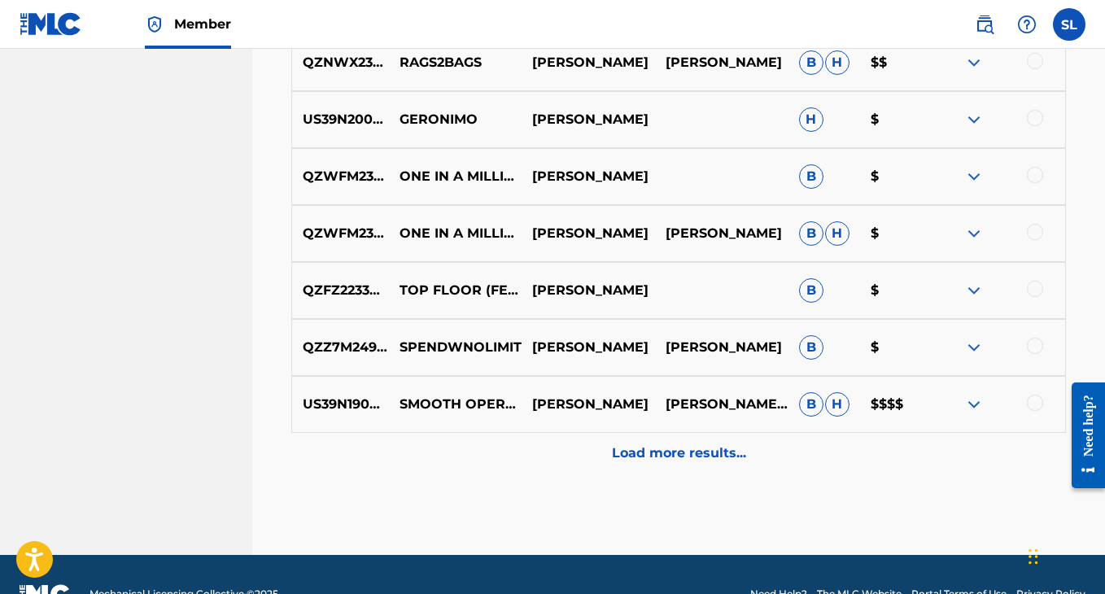
click at [711, 453] on p "Load more results..." at bounding box center [679, 454] width 134 height 20
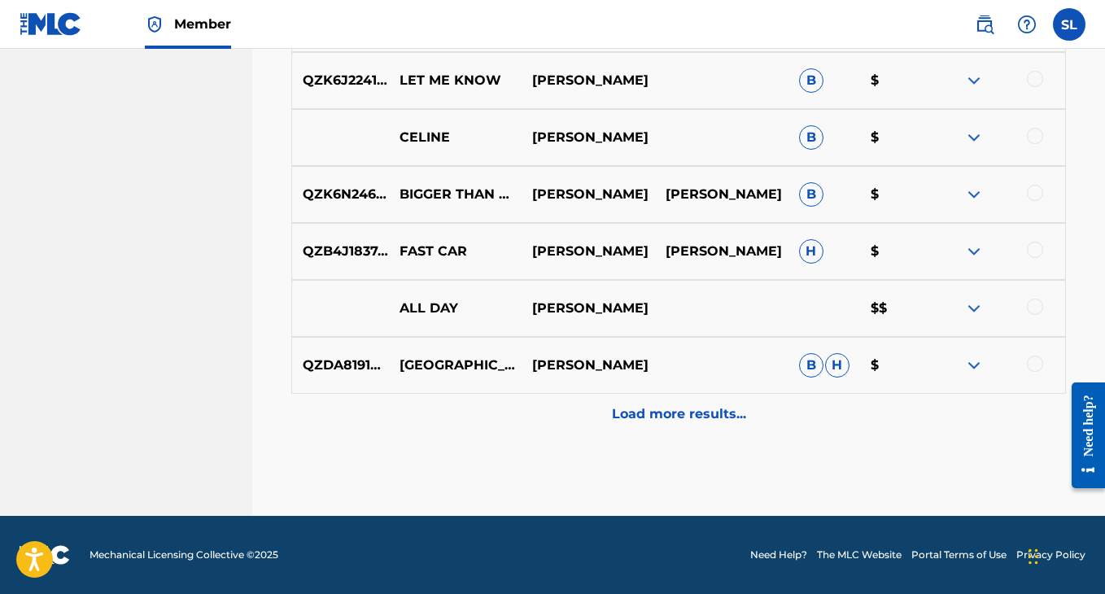
click at [698, 411] on p "Load more results..." at bounding box center [679, 415] width 134 height 20
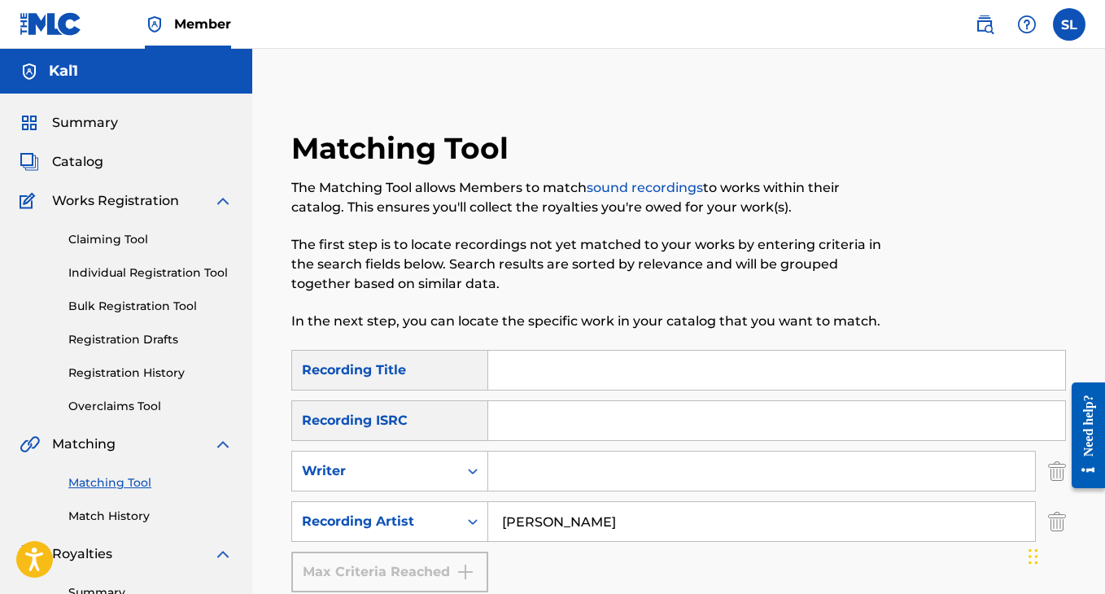
scroll to position [33, 0]
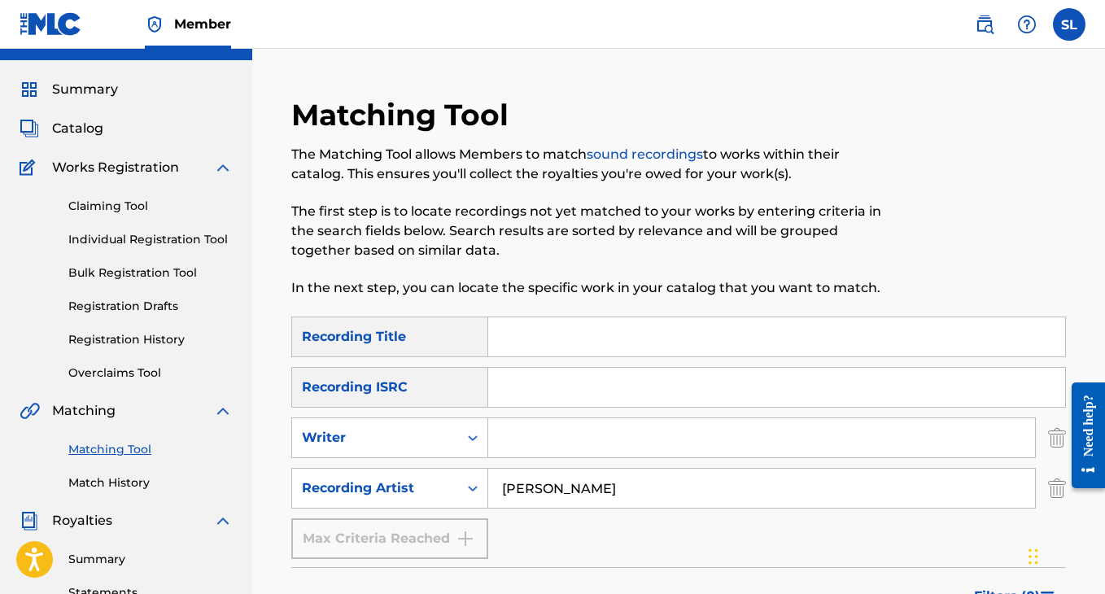
click at [617, 340] on input "Search Form" at bounding box center [776, 336] width 577 height 39
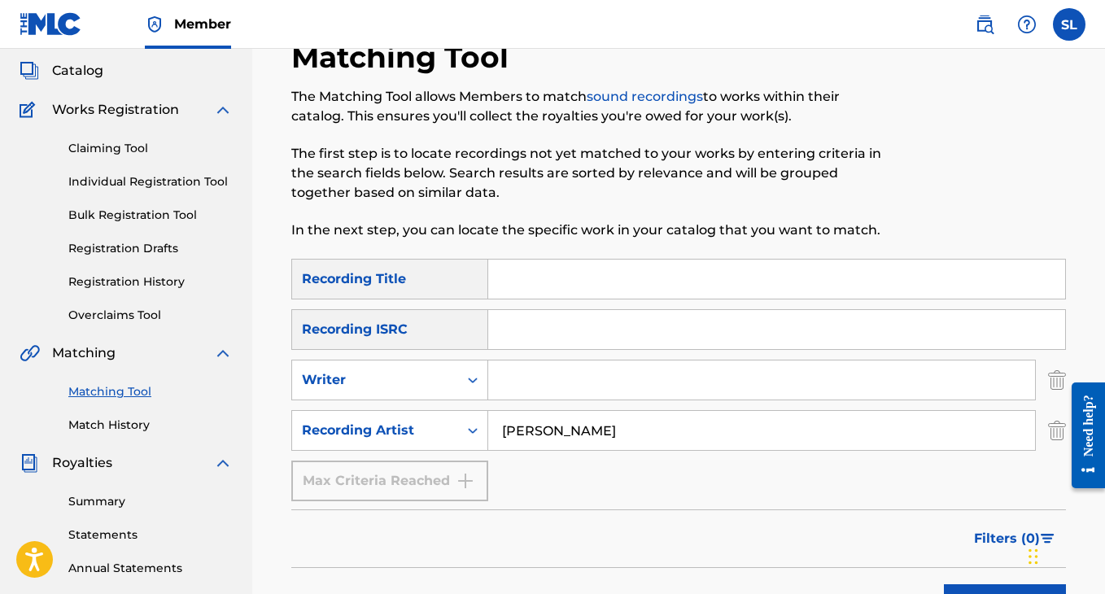
scroll to position [96, 0]
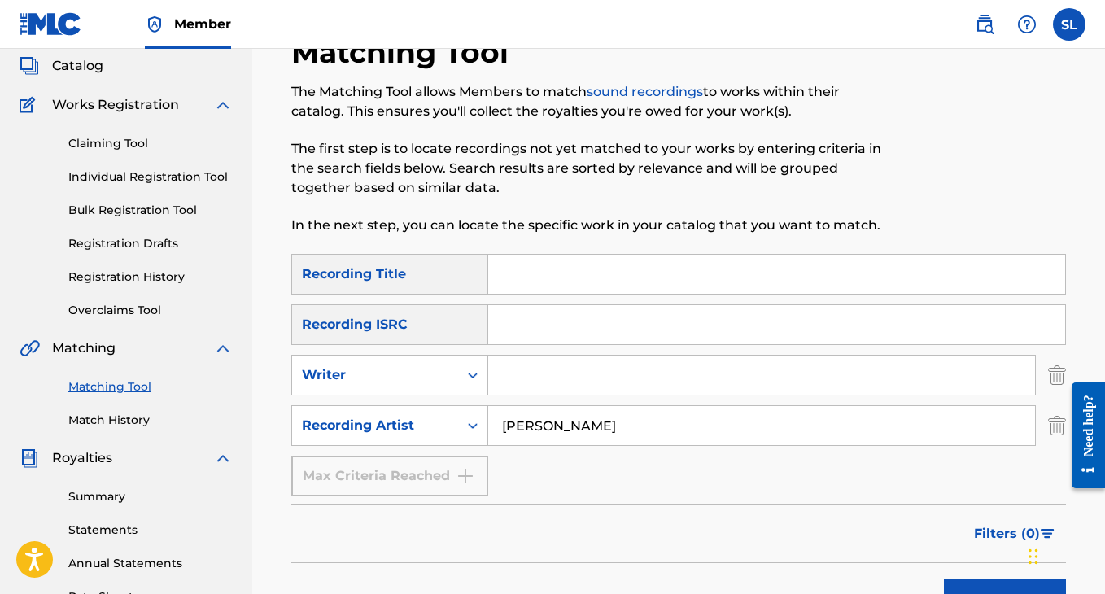
click at [169, 183] on link "Individual Registration Tool" at bounding box center [150, 177] width 164 height 17
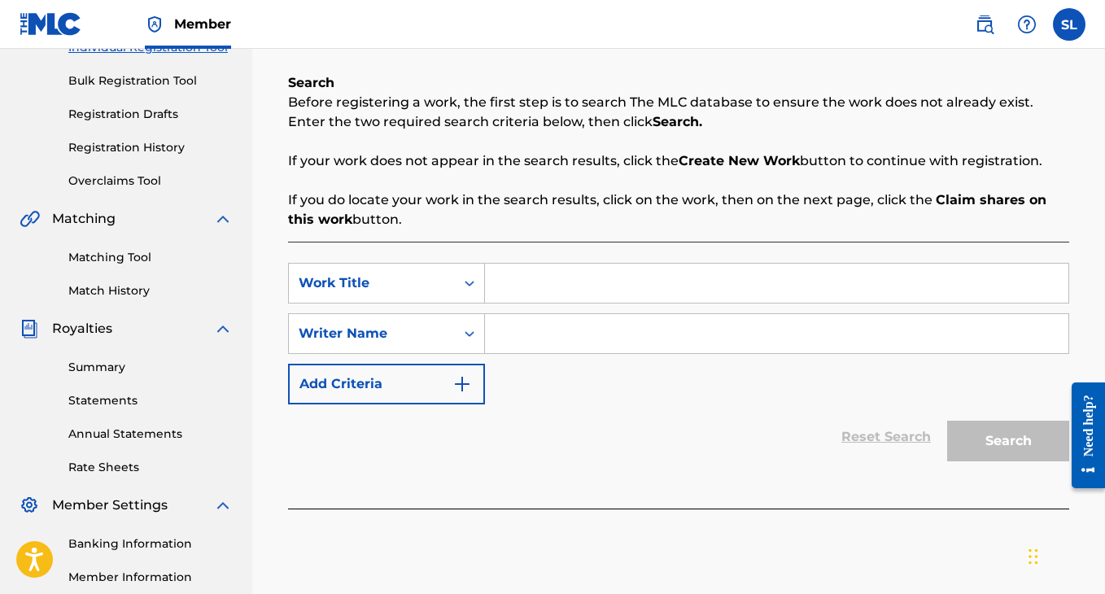
scroll to position [226, 0]
click at [508, 282] on input "Search Form" at bounding box center [777, 282] width 584 height 39
click at [513, 284] on input "Search Form" at bounding box center [777, 282] width 584 height 39
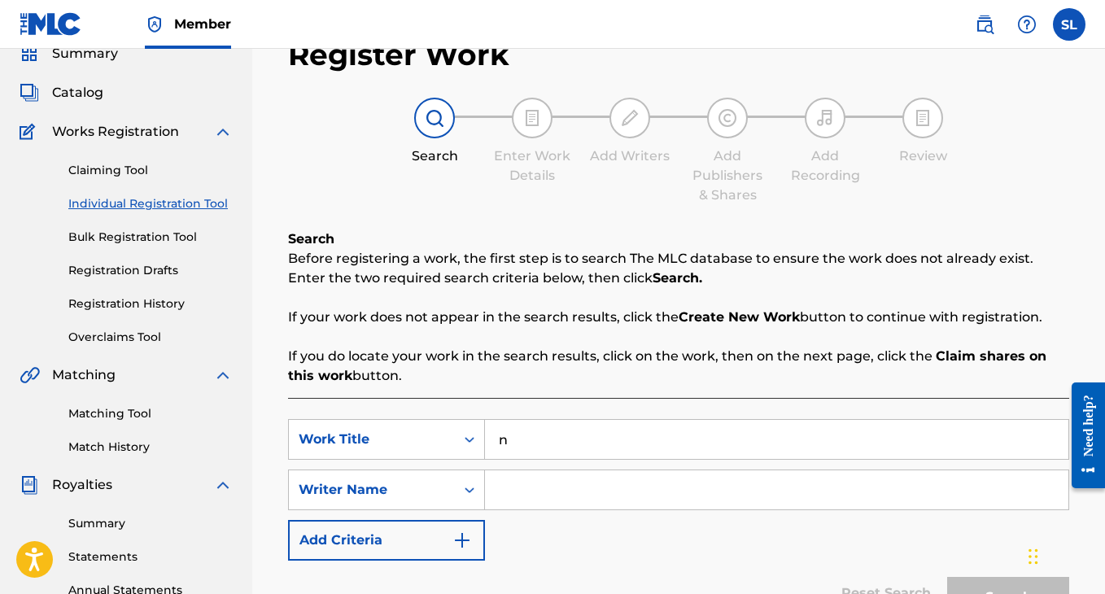
scroll to position [81, 0]
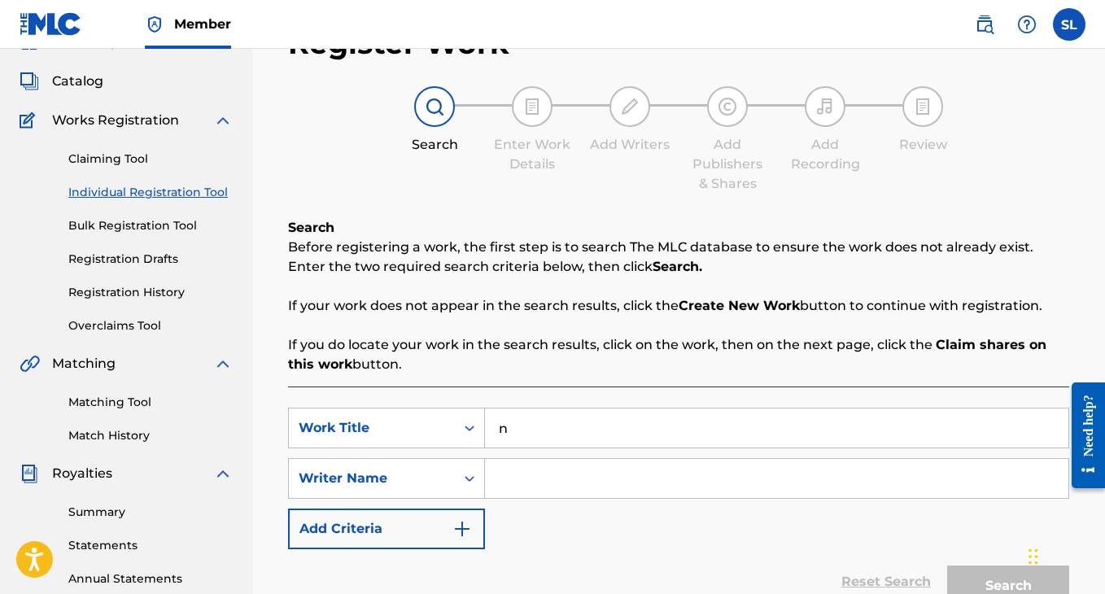
type input "n"
click at [91, 76] on span "Catalog" at bounding box center [77, 82] width 51 height 20
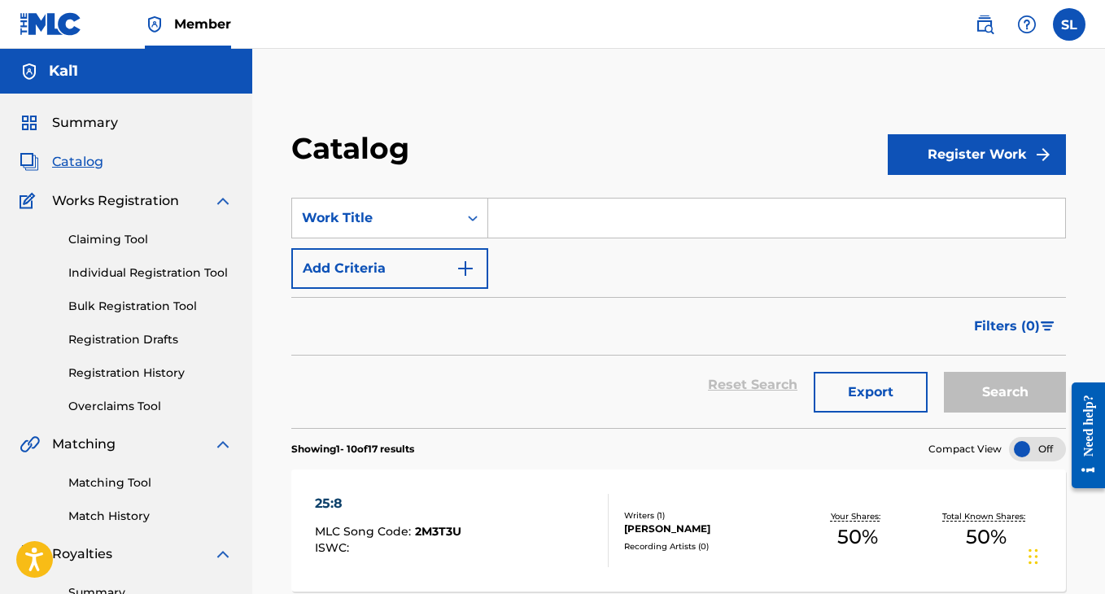
scroll to position [32, 0]
